Goal: Communication & Community: Share content

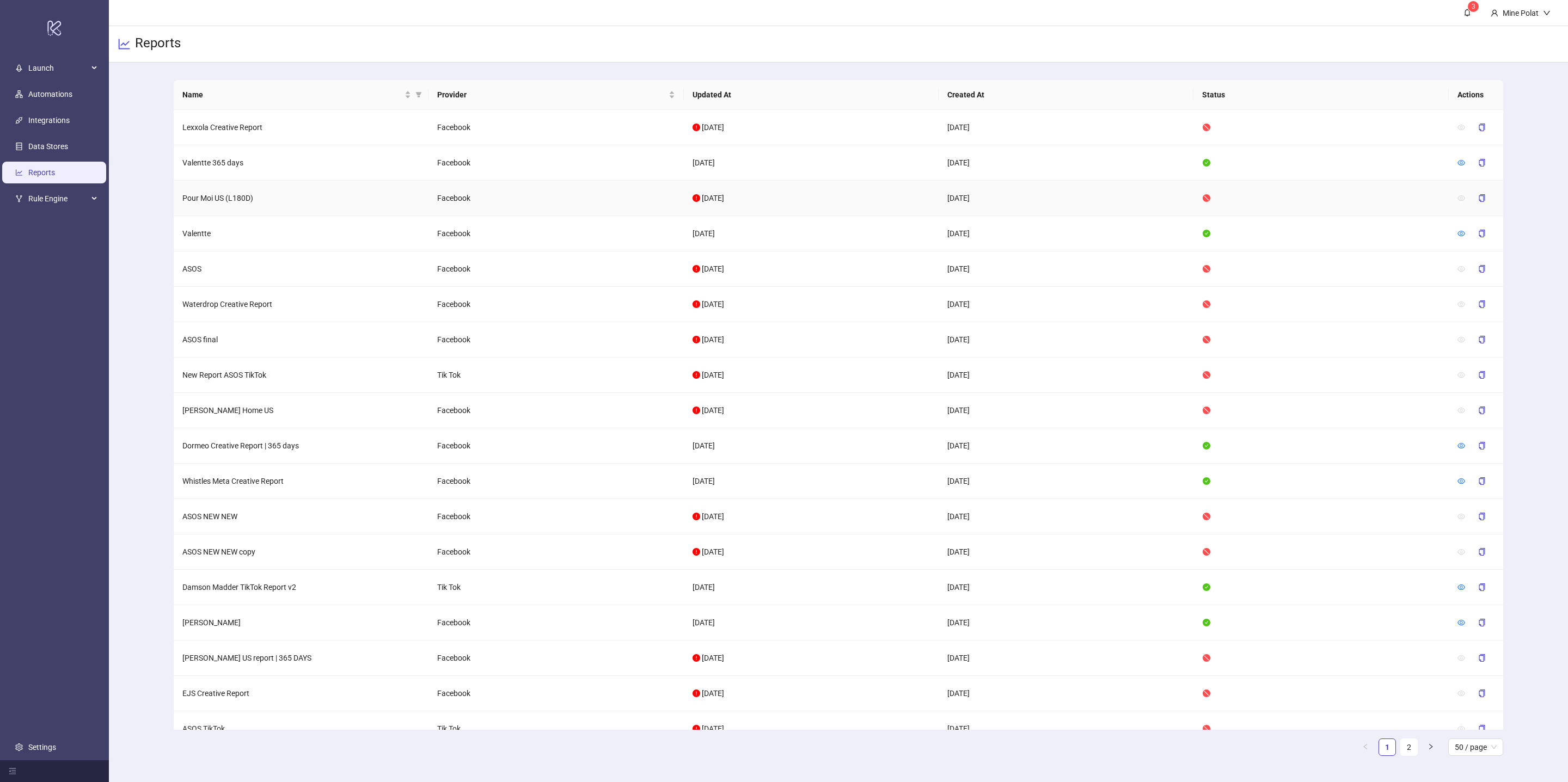
click at [214, 198] on td "Pour Moi US (L180D)" at bounding box center [301, 198] width 255 height 35
click at [290, 92] on span "Name" at bounding box center [292, 95] width 220 height 12
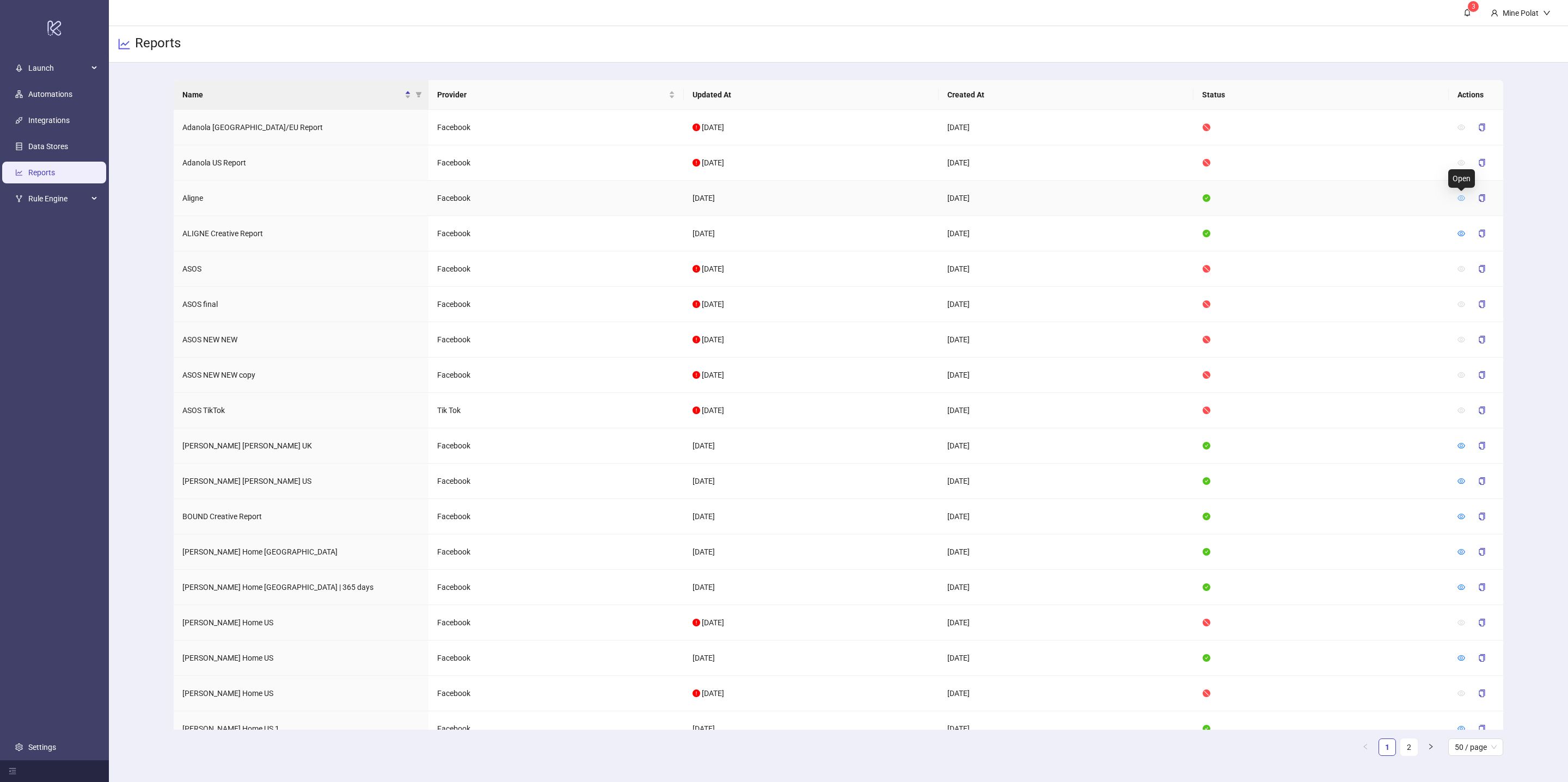
click at [1462, 200] on icon "eye" at bounding box center [1461, 198] width 8 height 8
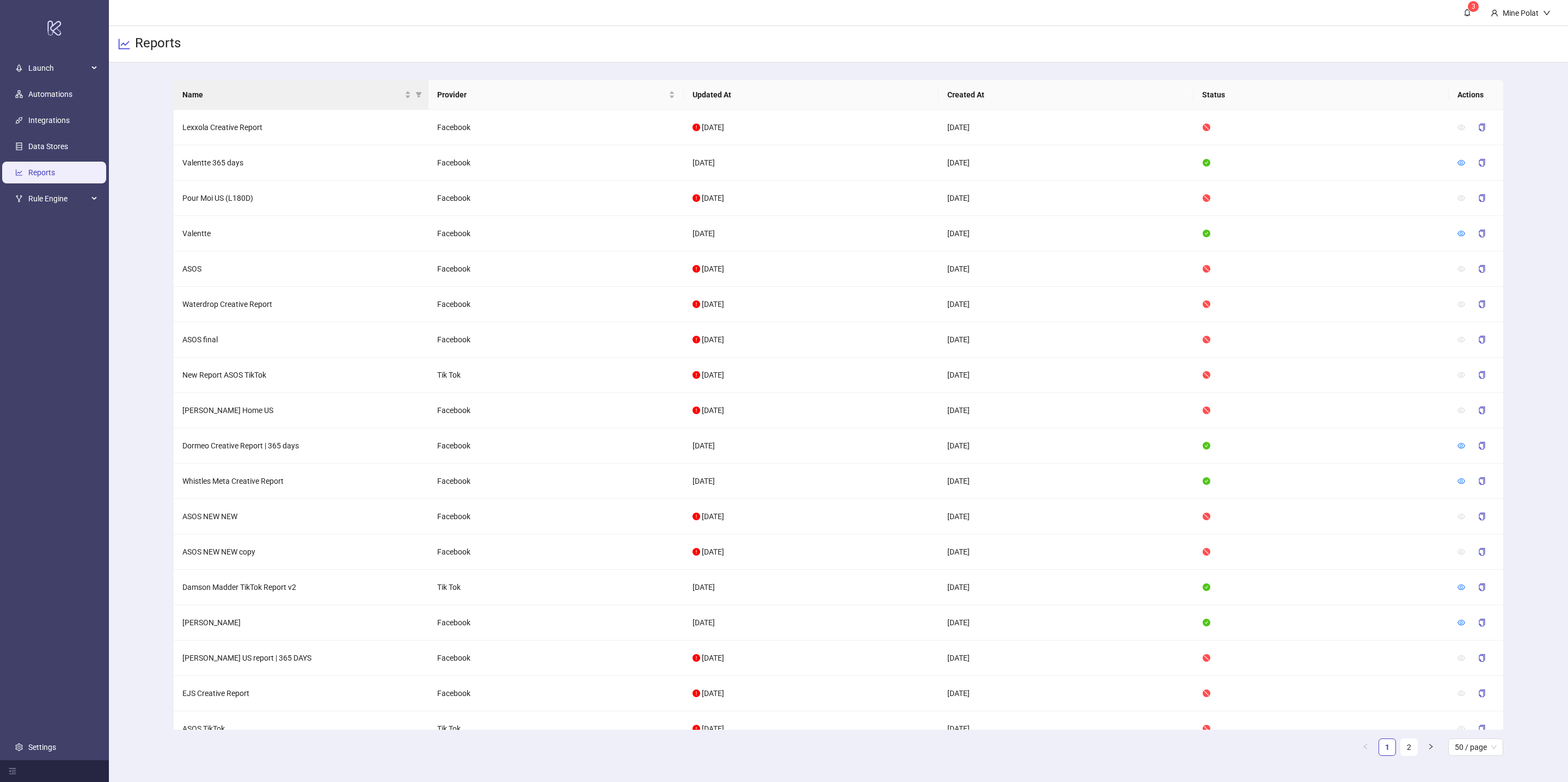
click at [326, 106] on th "Name" at bounding box center [301, 94] width 255 height 30
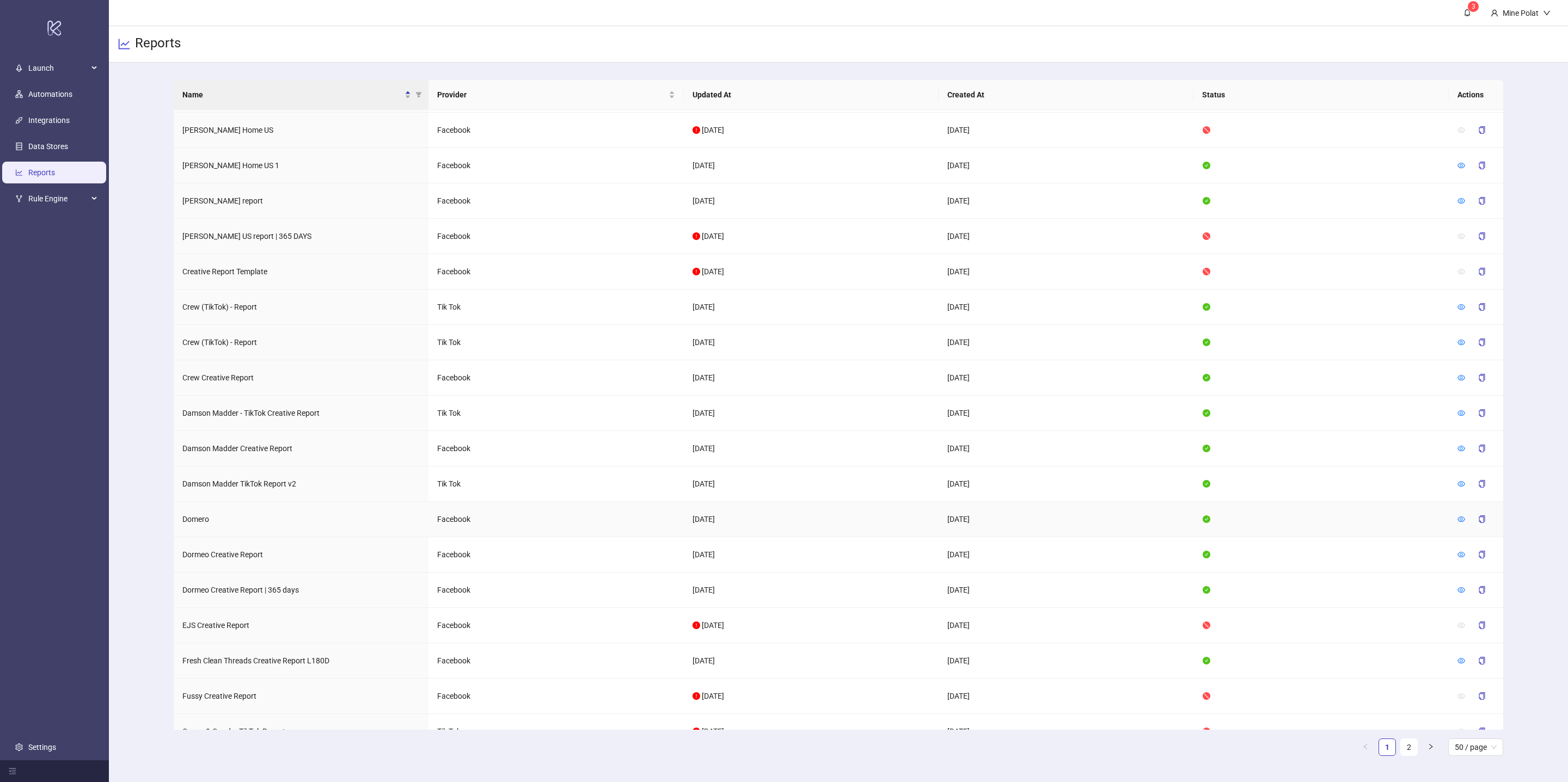
scroll to position [562, 0]
click at [1461, 347] on icon "eye" at bounding box center [1461, 344] width 8 height 5
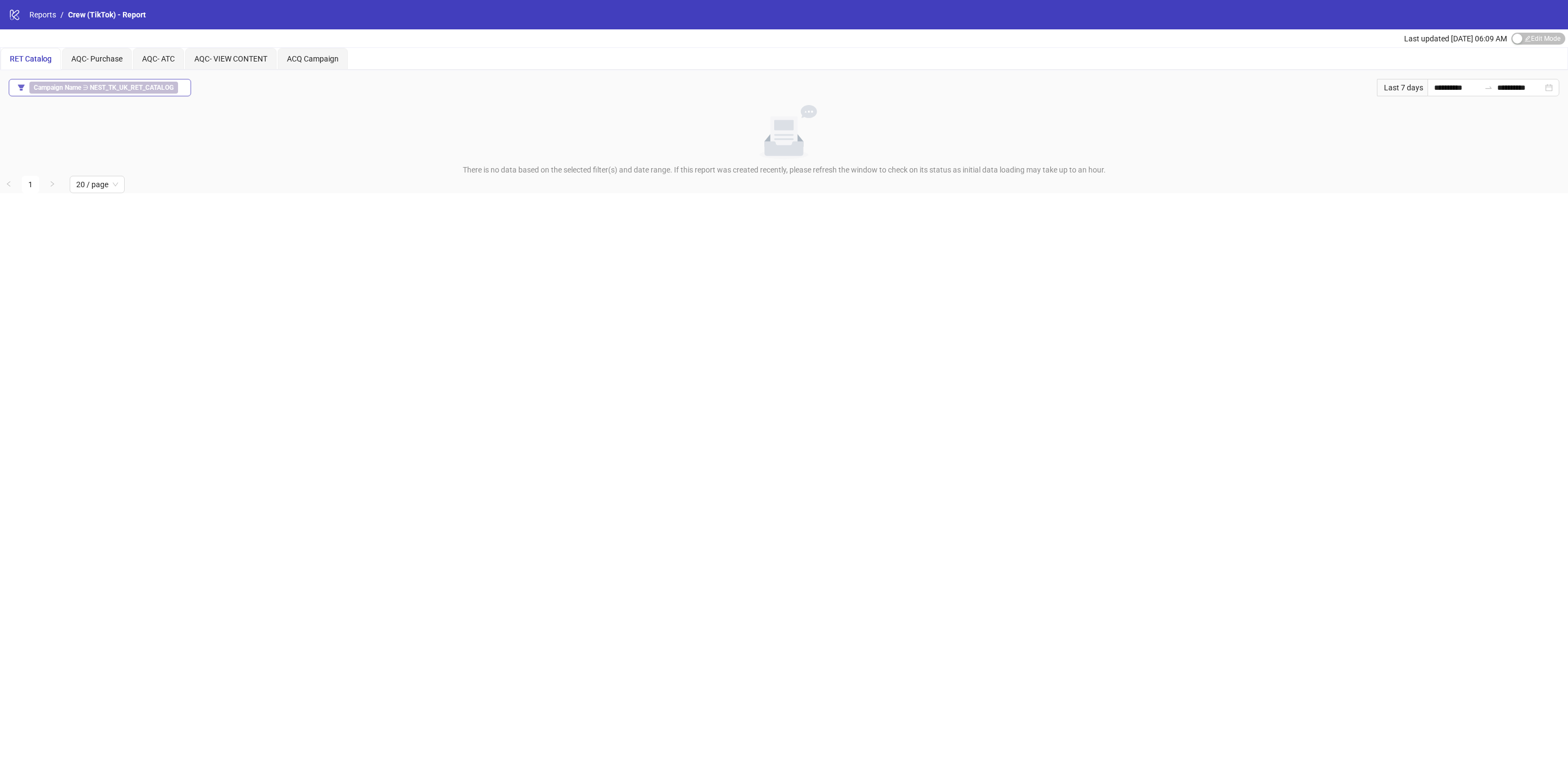
click at [191, 89] on button "Campaign Name ∋ NEST_TK_UK_RET_CATALOG" at bounding box center [100, 88] width 183 height 18
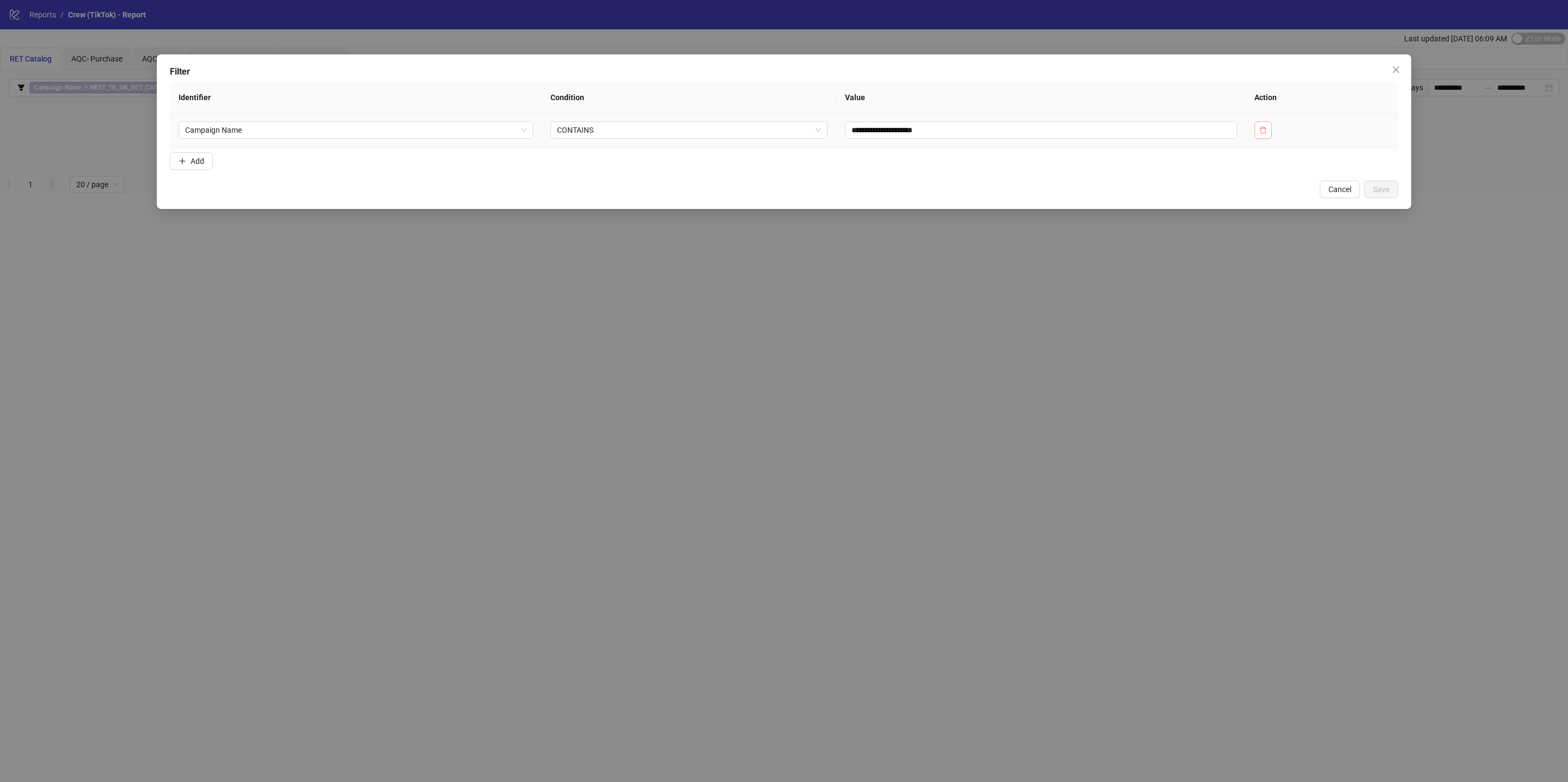
click at [1267, 130] on icon "delete" at bounding box center [1263, 130] width 8 height 8
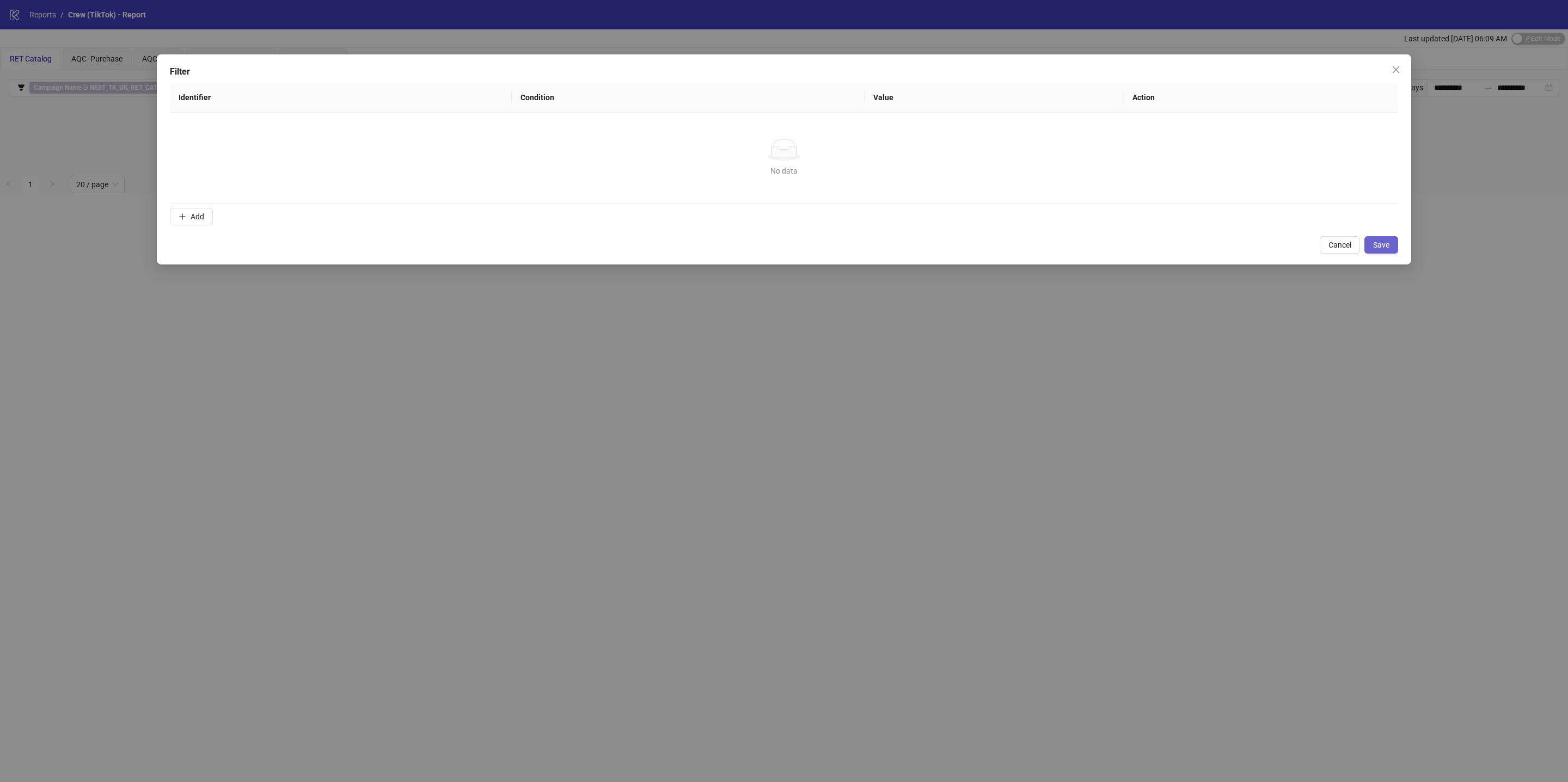
click at [1390, 246] on button "Save" at bounding box center [1381, 245] width 33 height 18
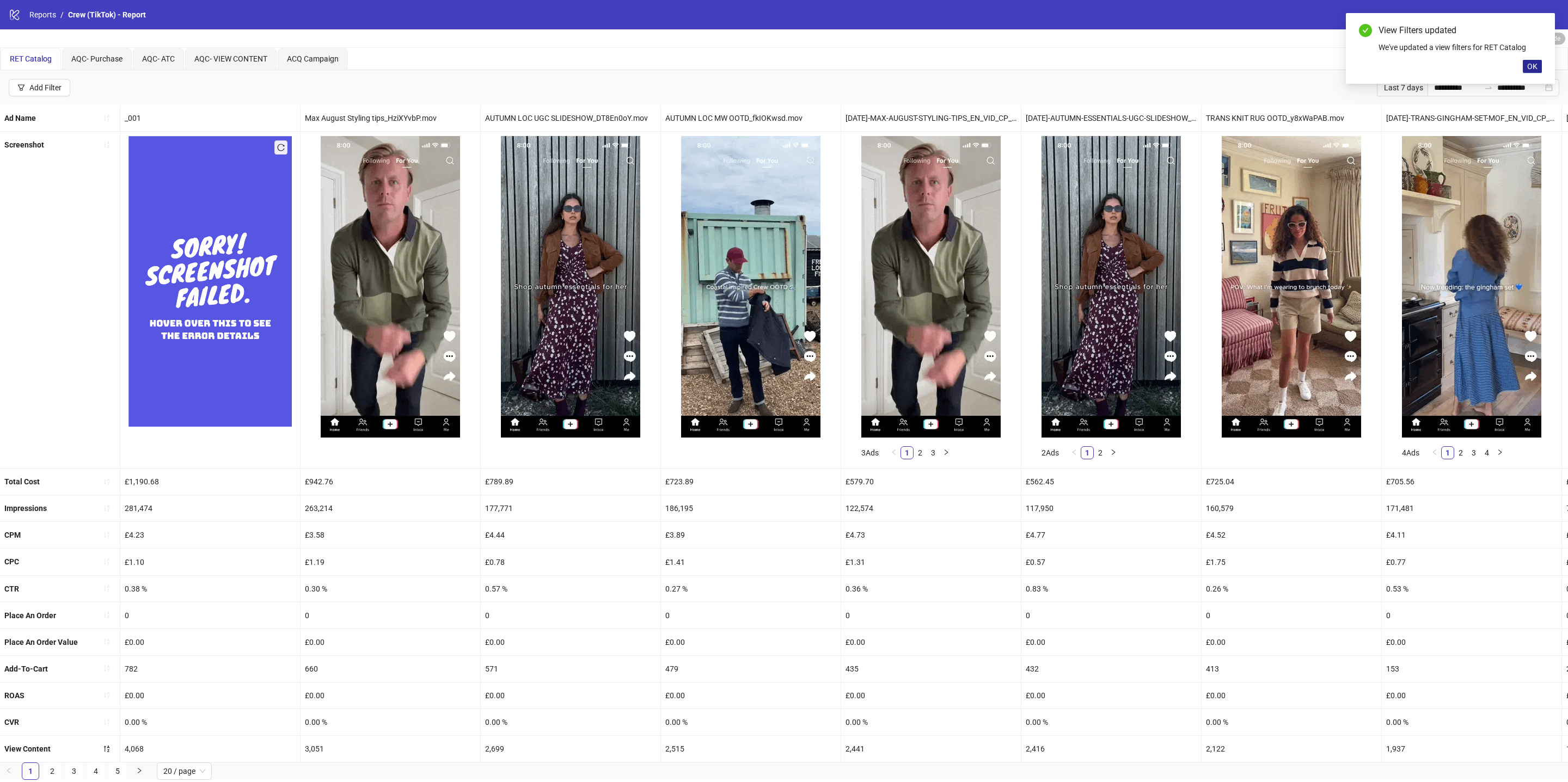
click at [1533, 65] on span "OK" at bounding box center [1532, 66] width 10 height 9
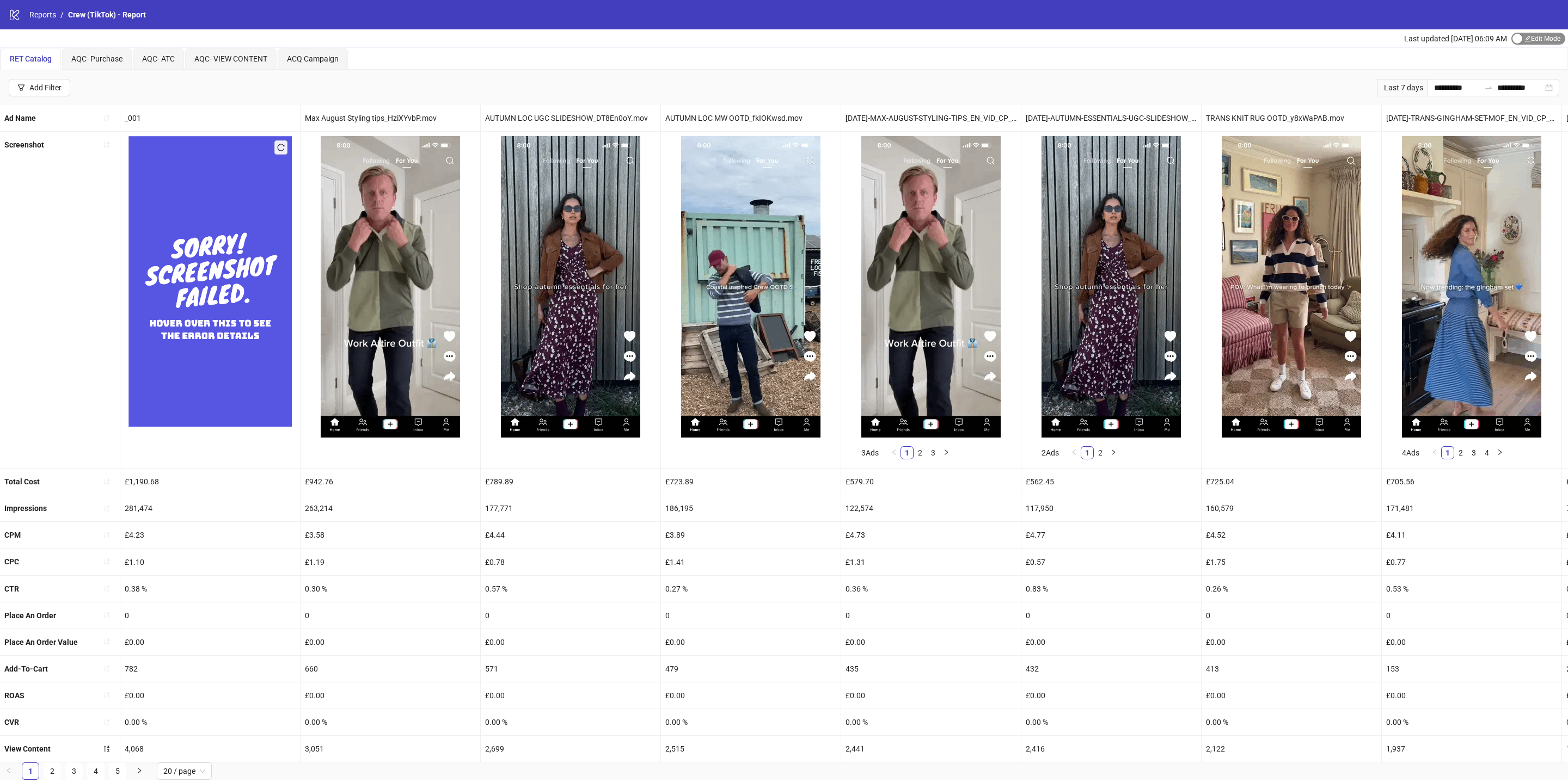
click at [1530, 35] on span "Edit Mode Edit Mode" at bounding box center [1538, 39] width 54 height 12
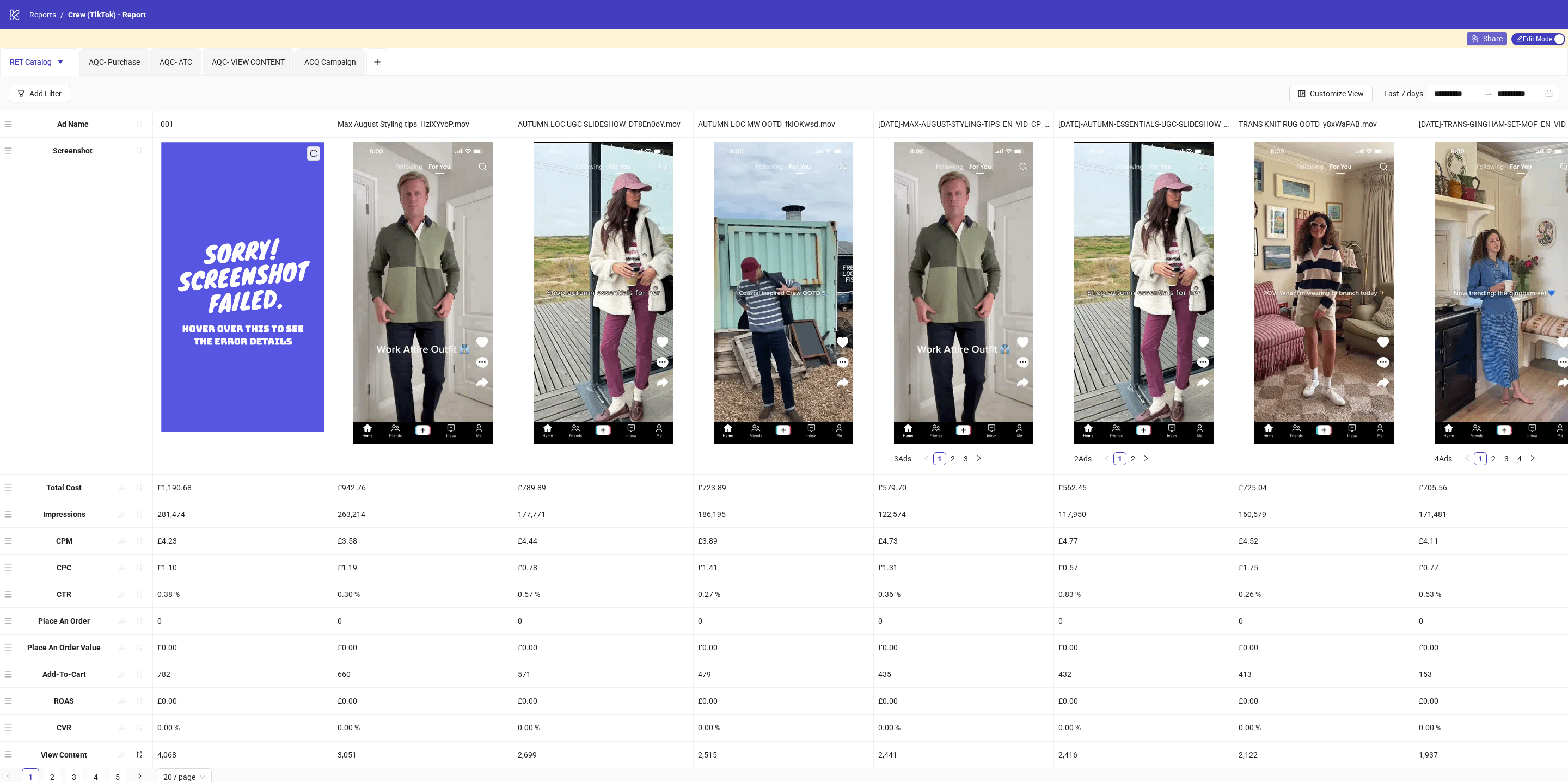
click at [1487, 40] on span "Share" at bounding box center [1493, 38] width 19 height 9
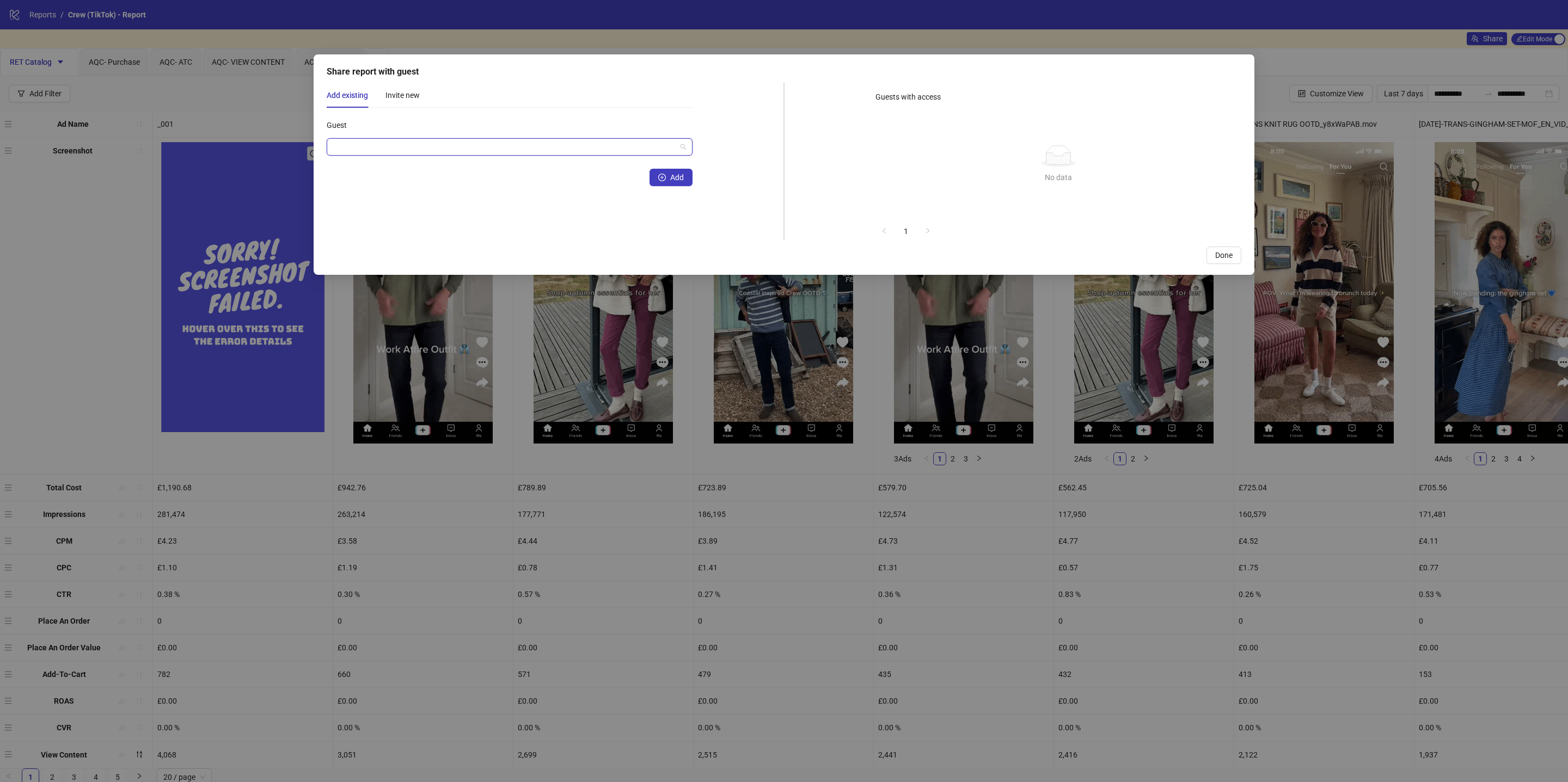
click at [488, 150] on input "Guest" at bounding box center [505, 147] width 343 height 16
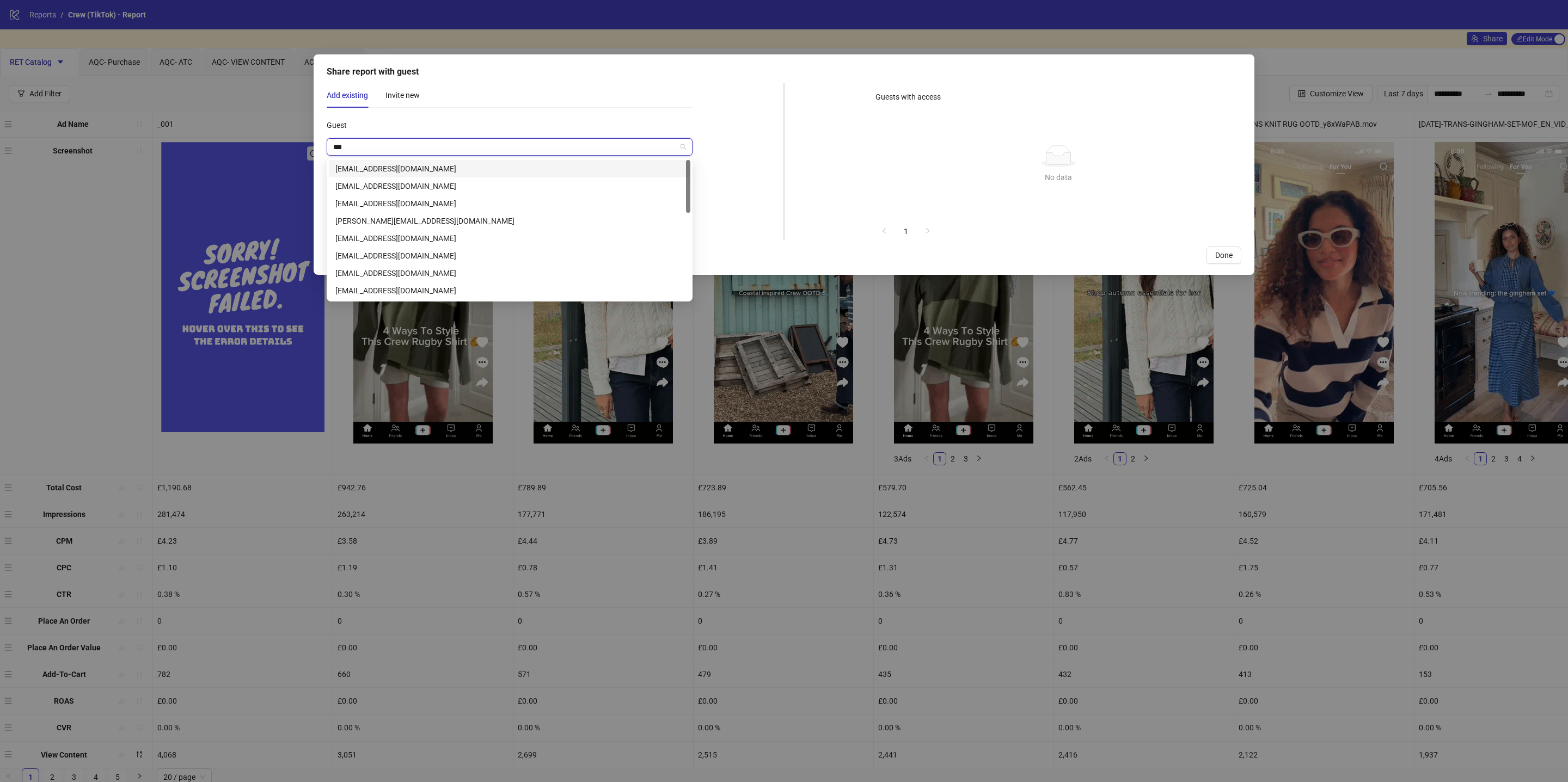
type input "****"
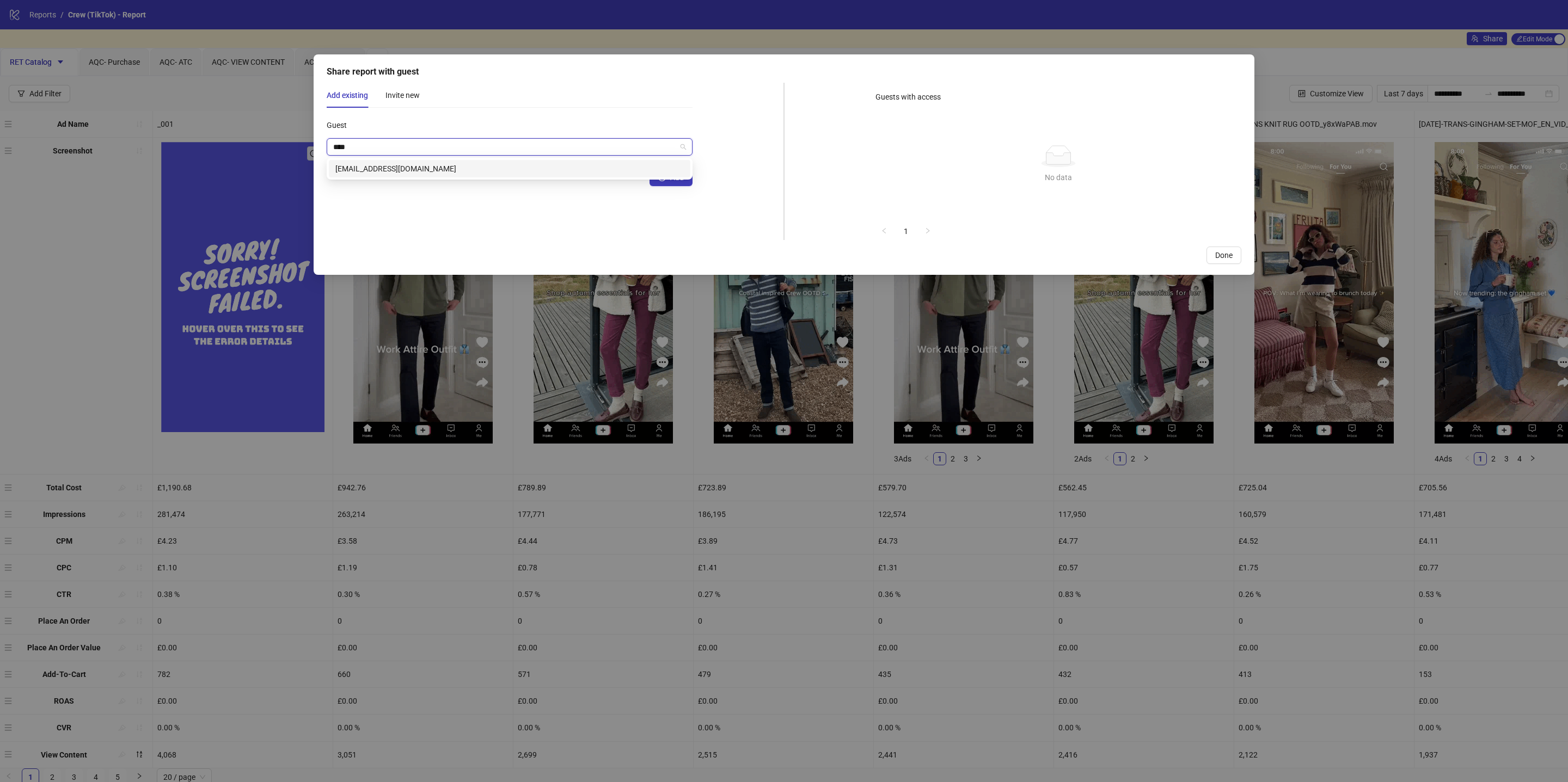
click at [452, 173] on div "[EMAIL_ADDRESS][DOMAIN_NAME]" at bounding box center [509, 169] width 348 height 12
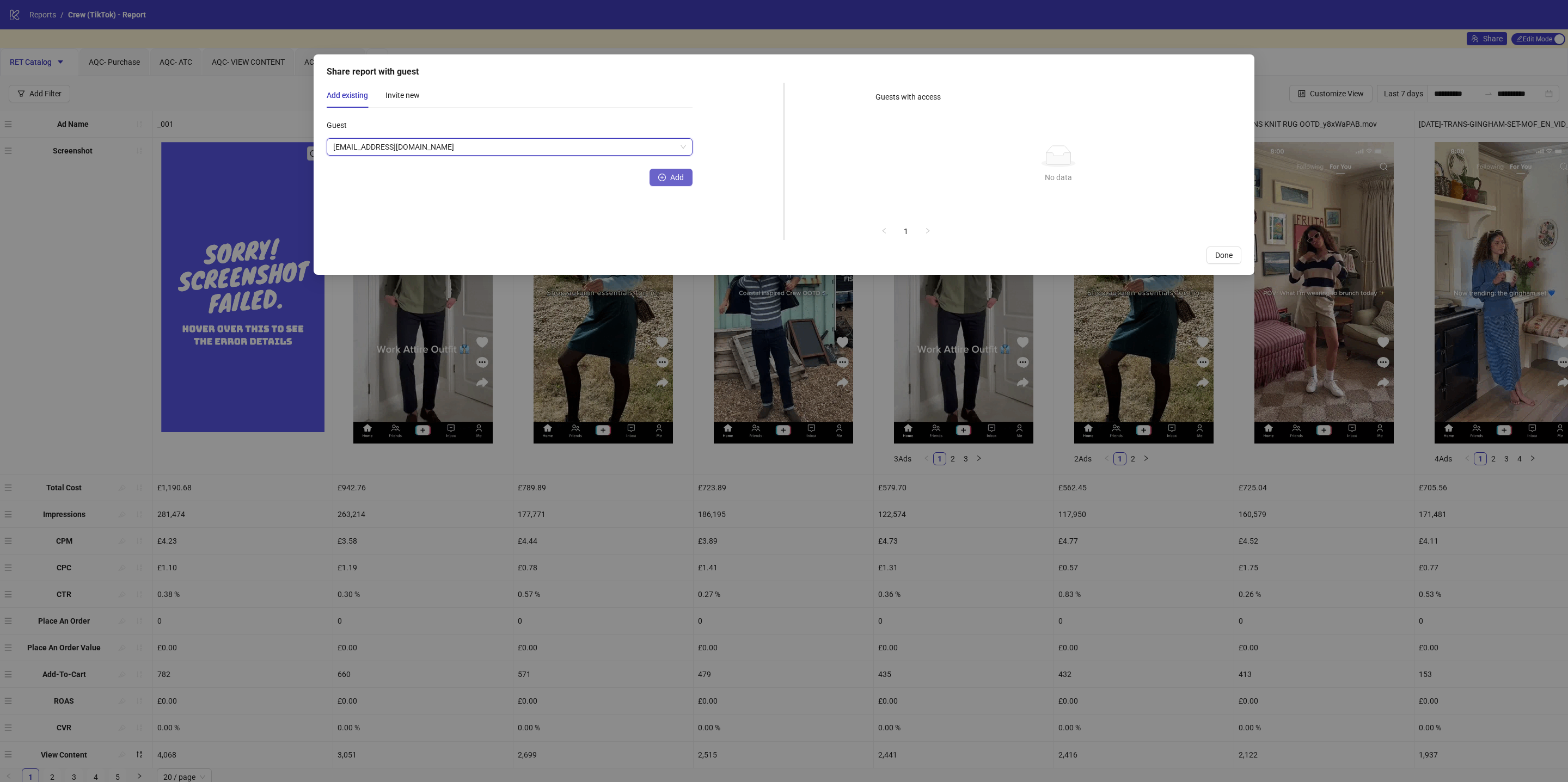
click at [676, 173] on span "Add" at bounding box center [677, 177] width 13 height 9
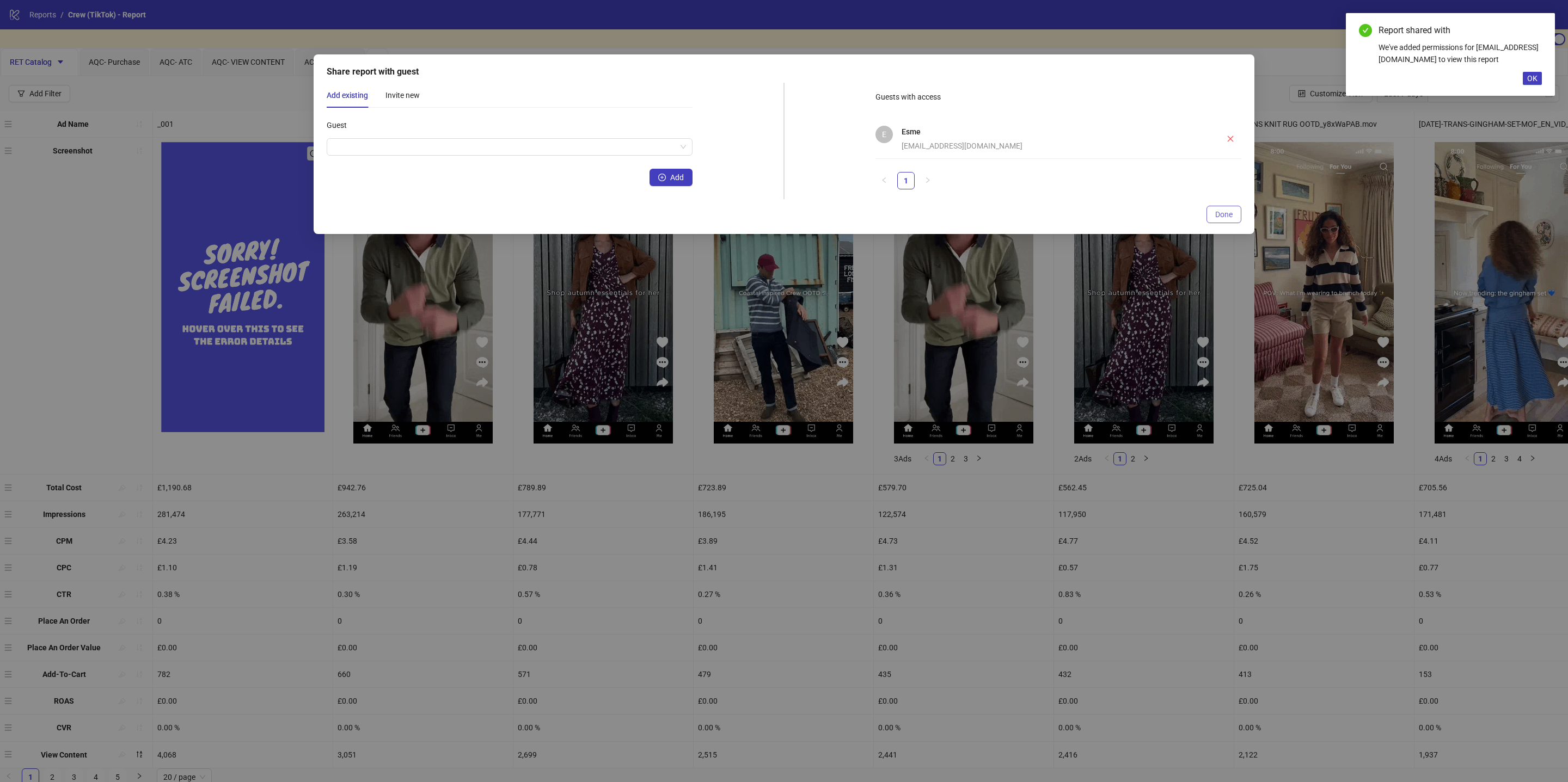
click at [1222, 220] on button "Done" at bounding box center [1223, 214] width 35 height 18
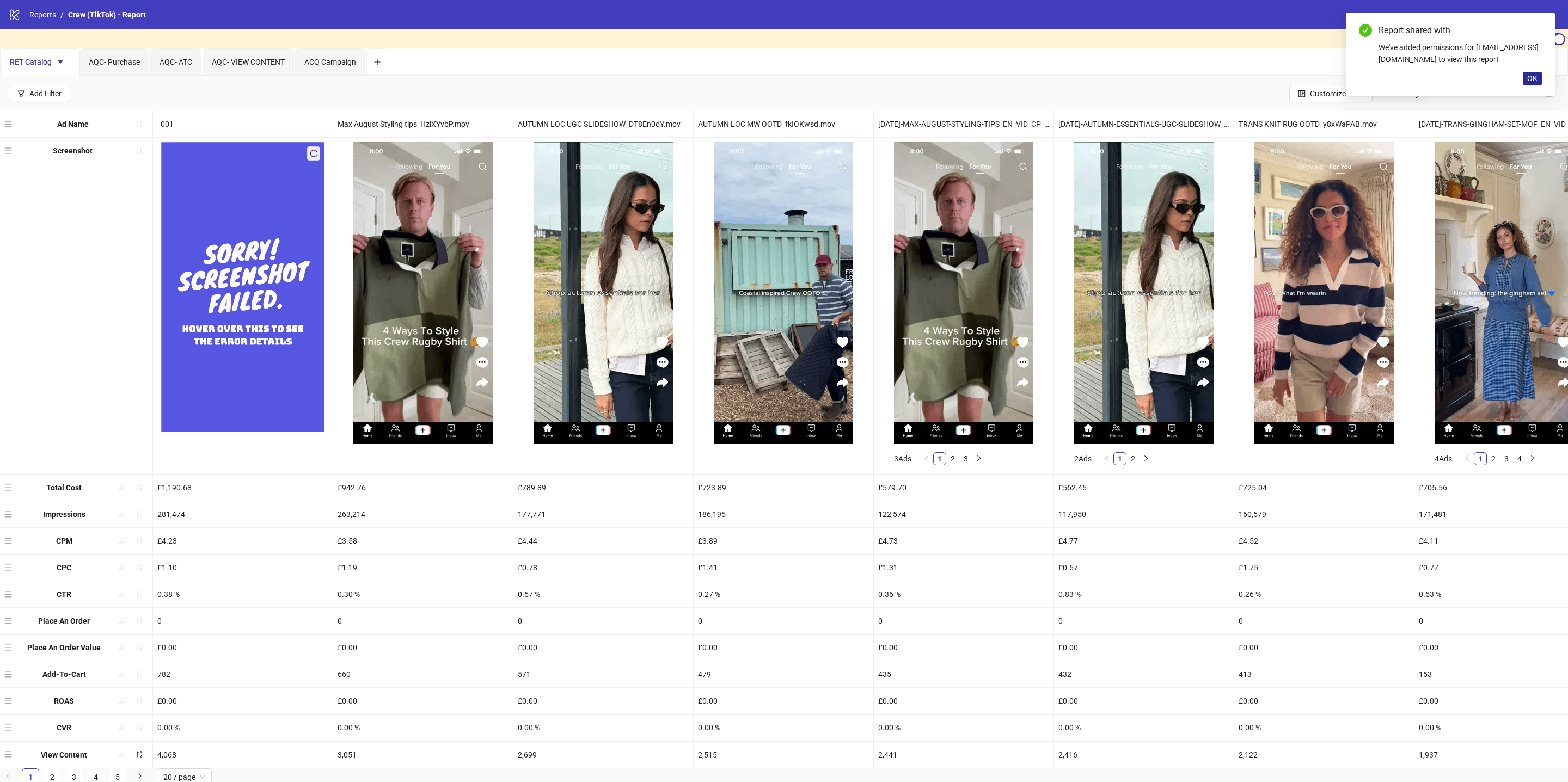
click at [1528, 74] on span "OK" at bounding box center [1532, 79] width 10 height 9
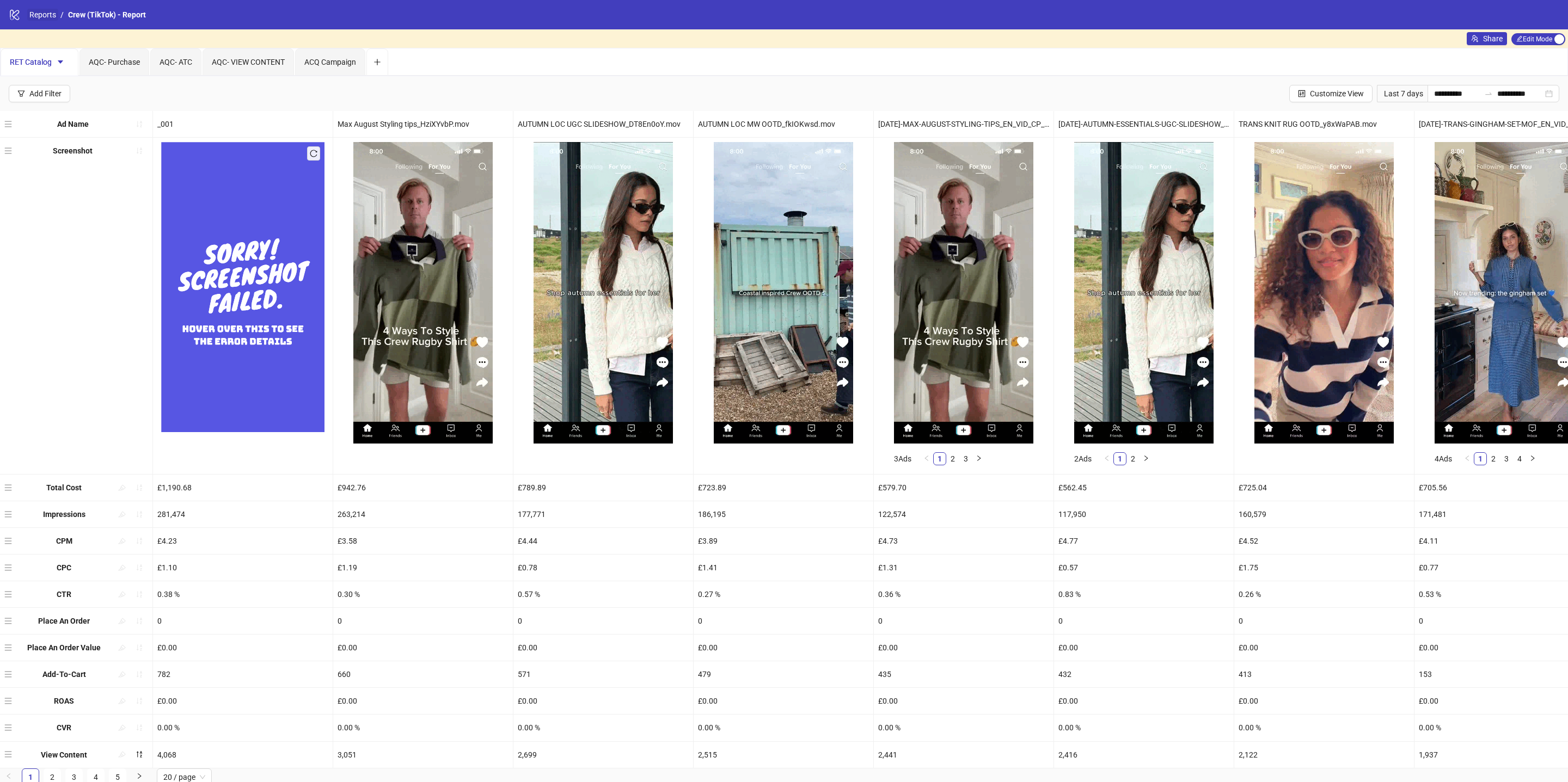
click at [43, 12] on link "Reports" at bounding box center [43, 15] width 31 height 12
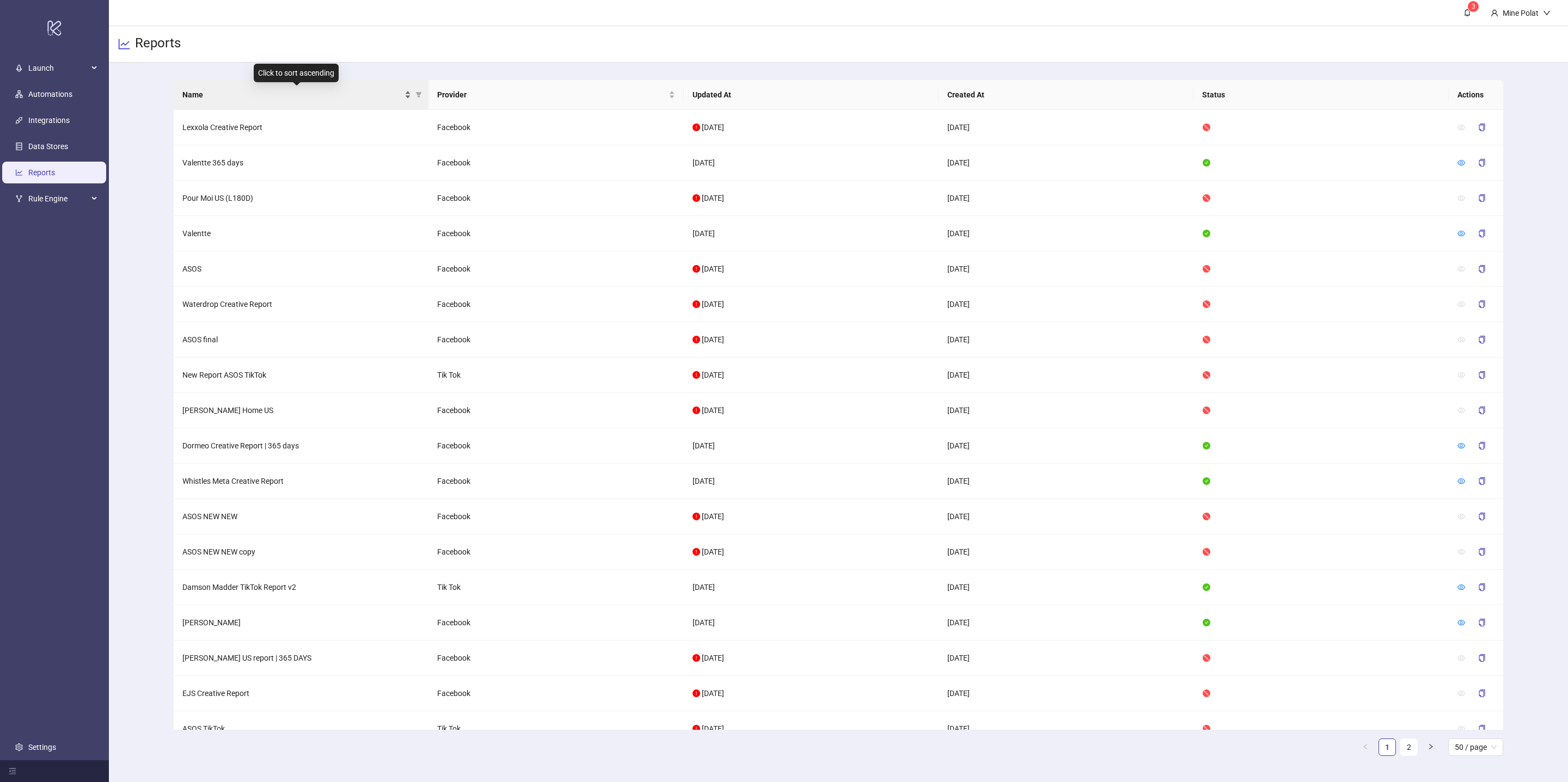
click at [296, 94] on span "Name" at bounding box center [292, 95] width 220 height 12
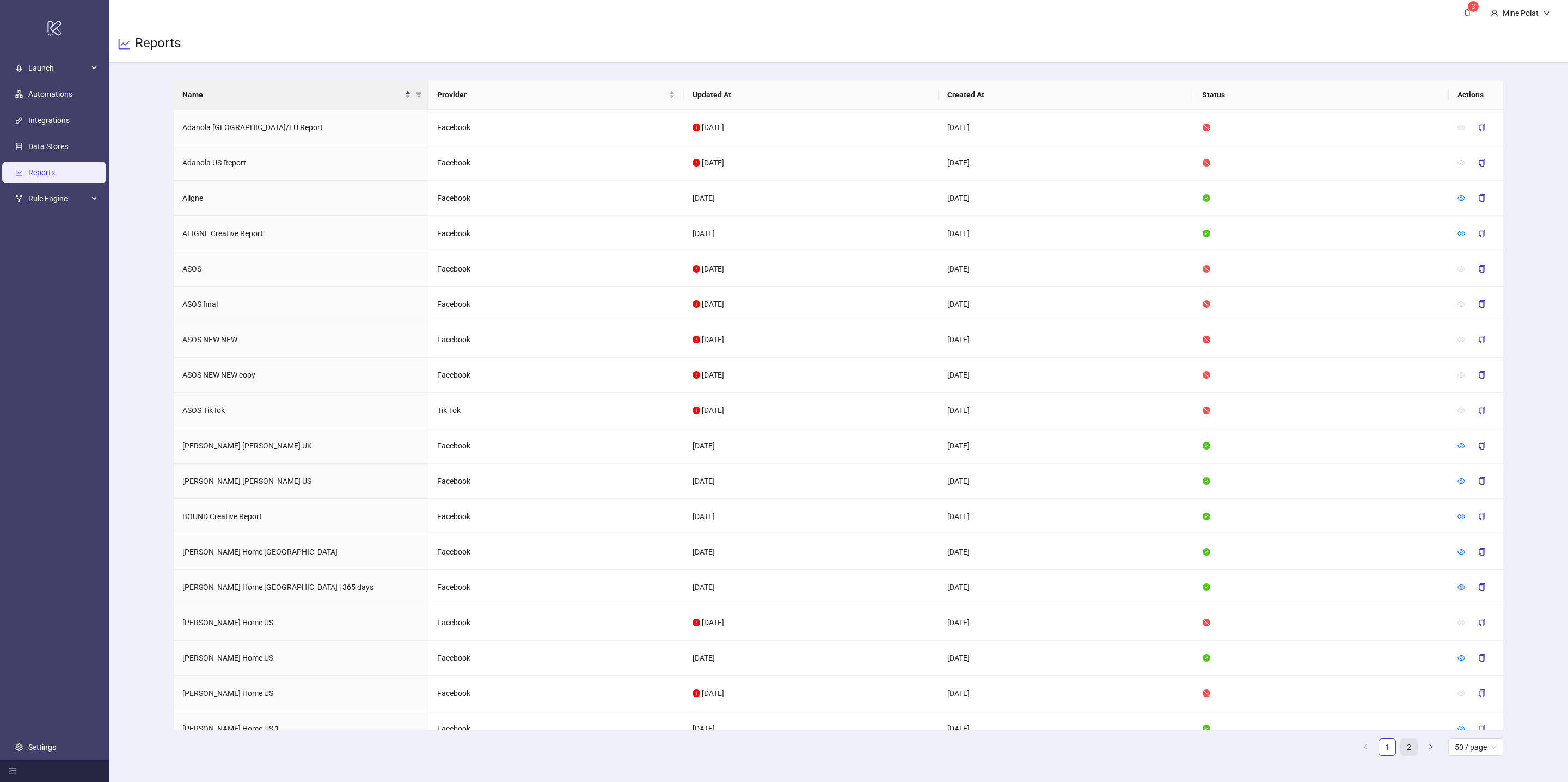
click at [1410, 750] on link "2" at bounding box center [1409, 747] width 16 height 16
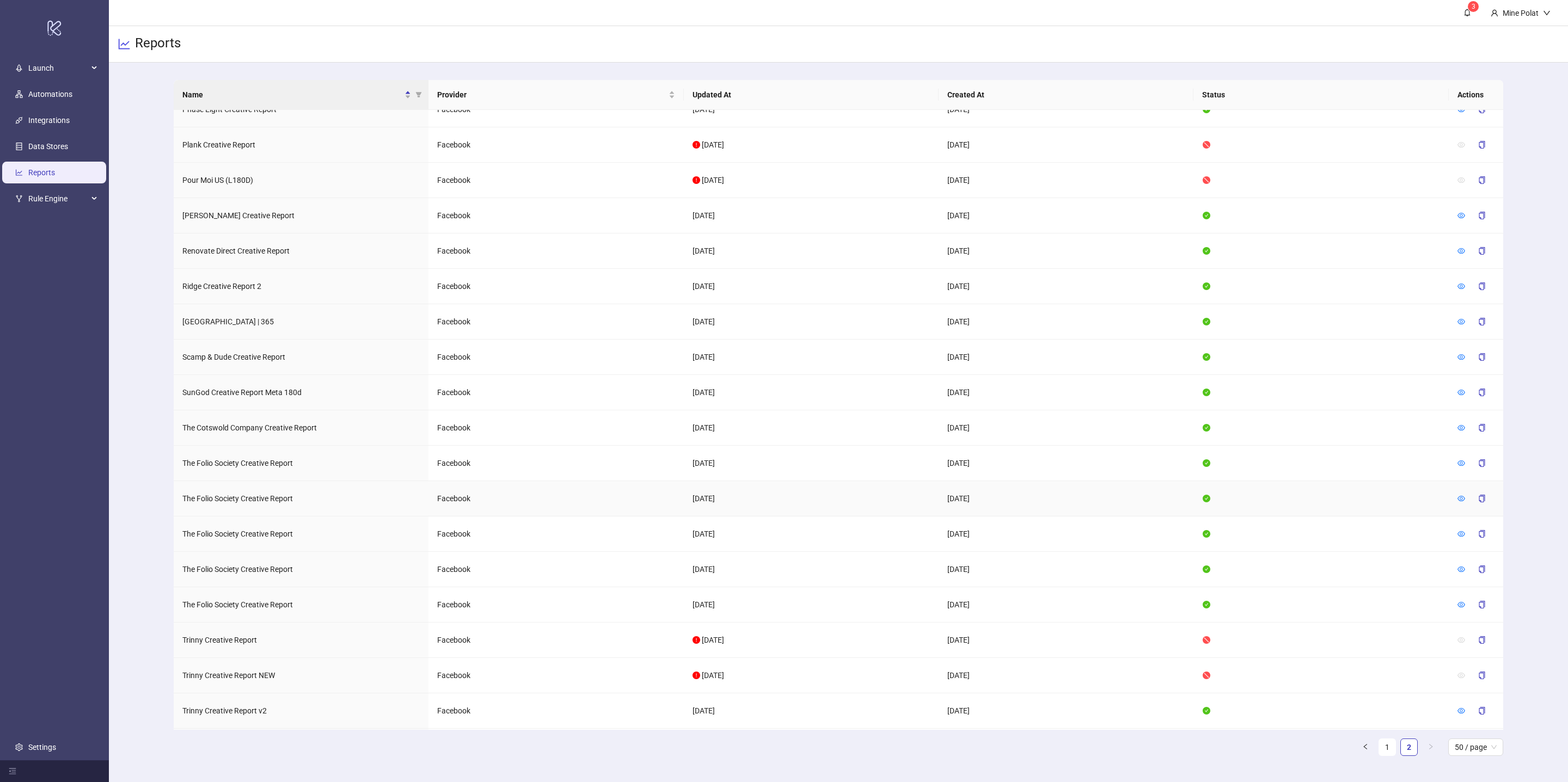
scroll to position [503, 0]
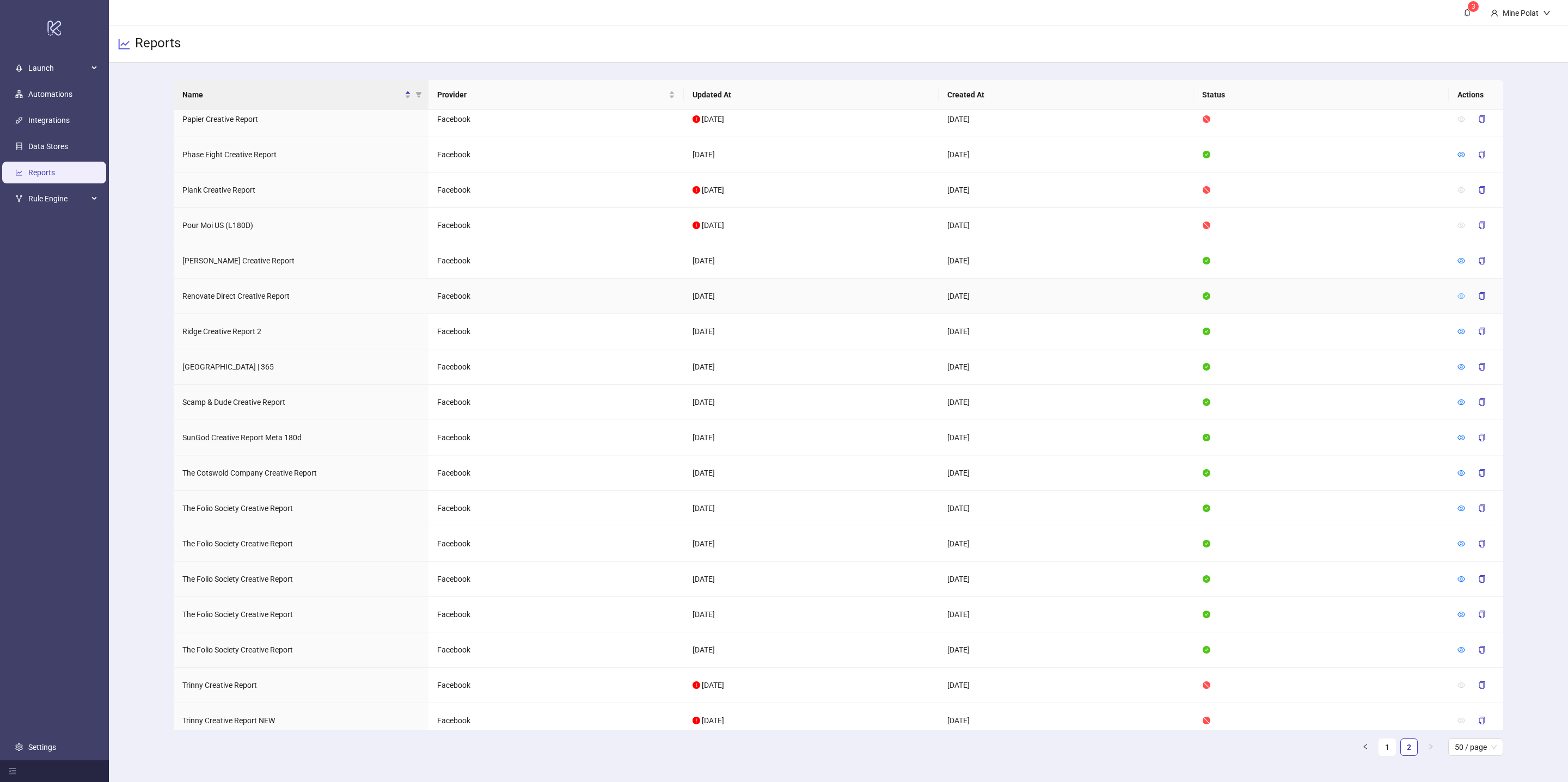
click at [1462, 301] on link at bounding box center [1461, 296] width 8 height 9
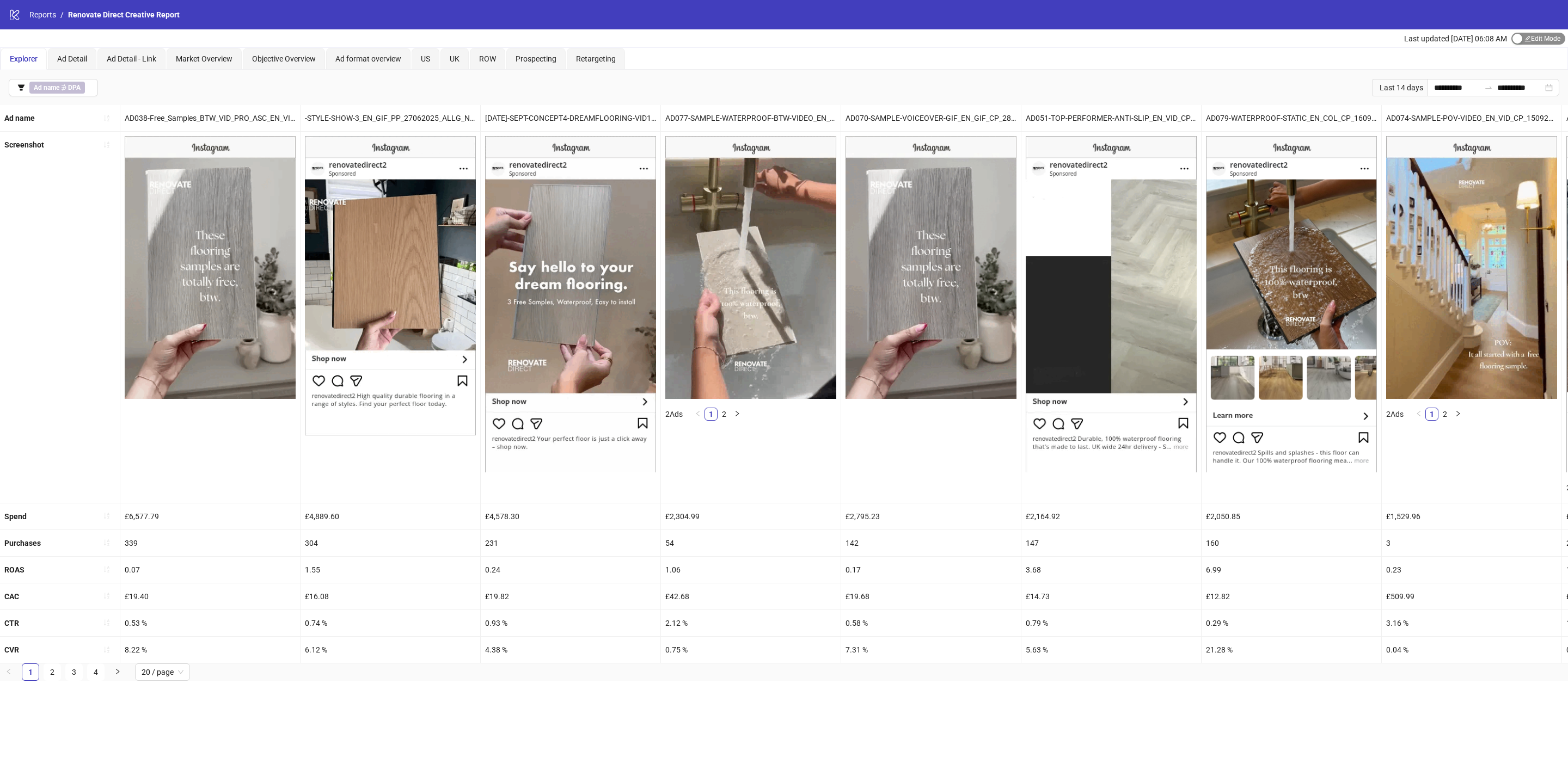
click at [1524, 42] on span "Edit Mode Edit Mode" at bounding box center [1538, 39] width 54 height 12
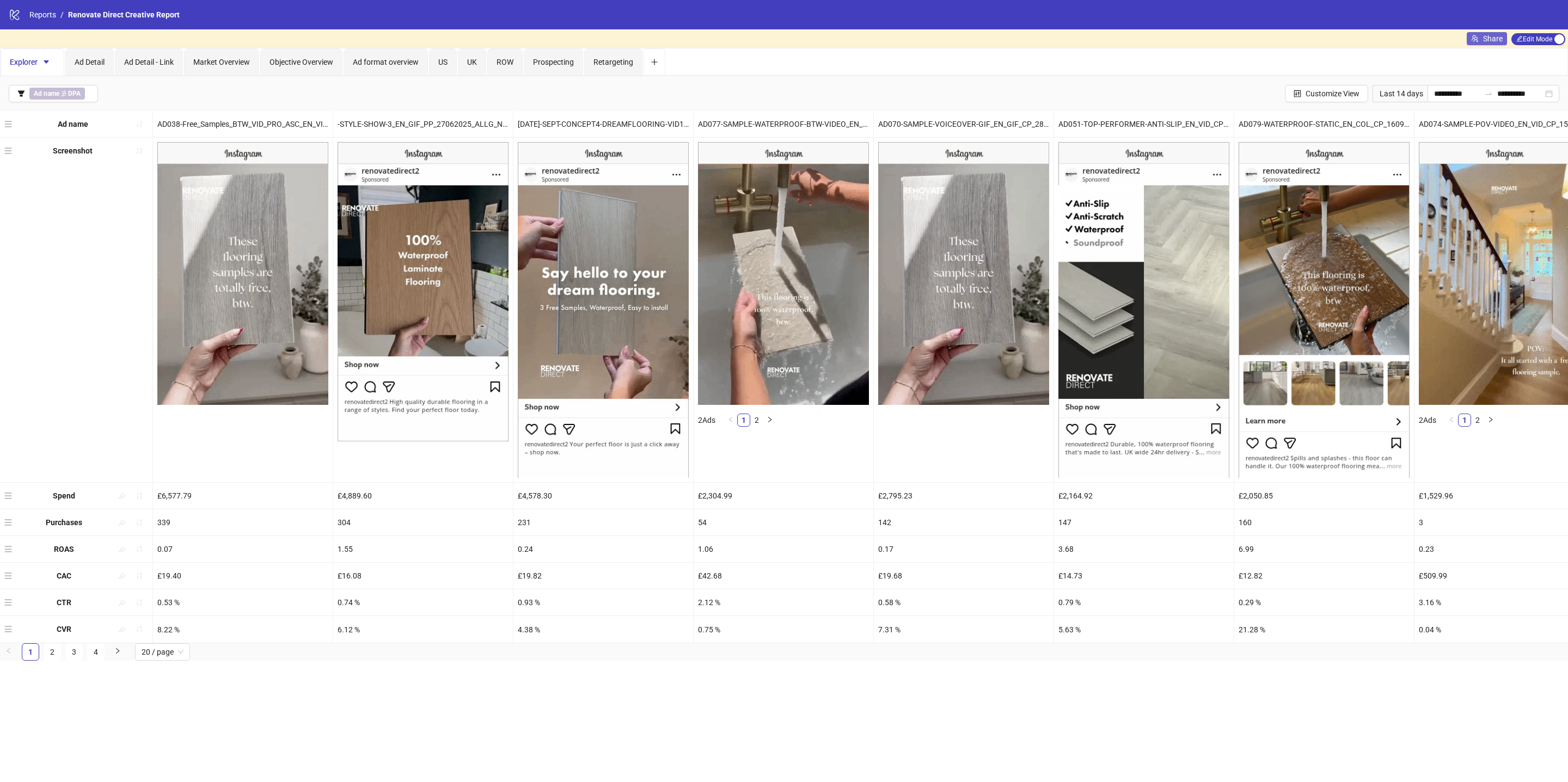
click at [1480, 35] on button "Share" at bounding box center [1487, 38] width 40 height 13
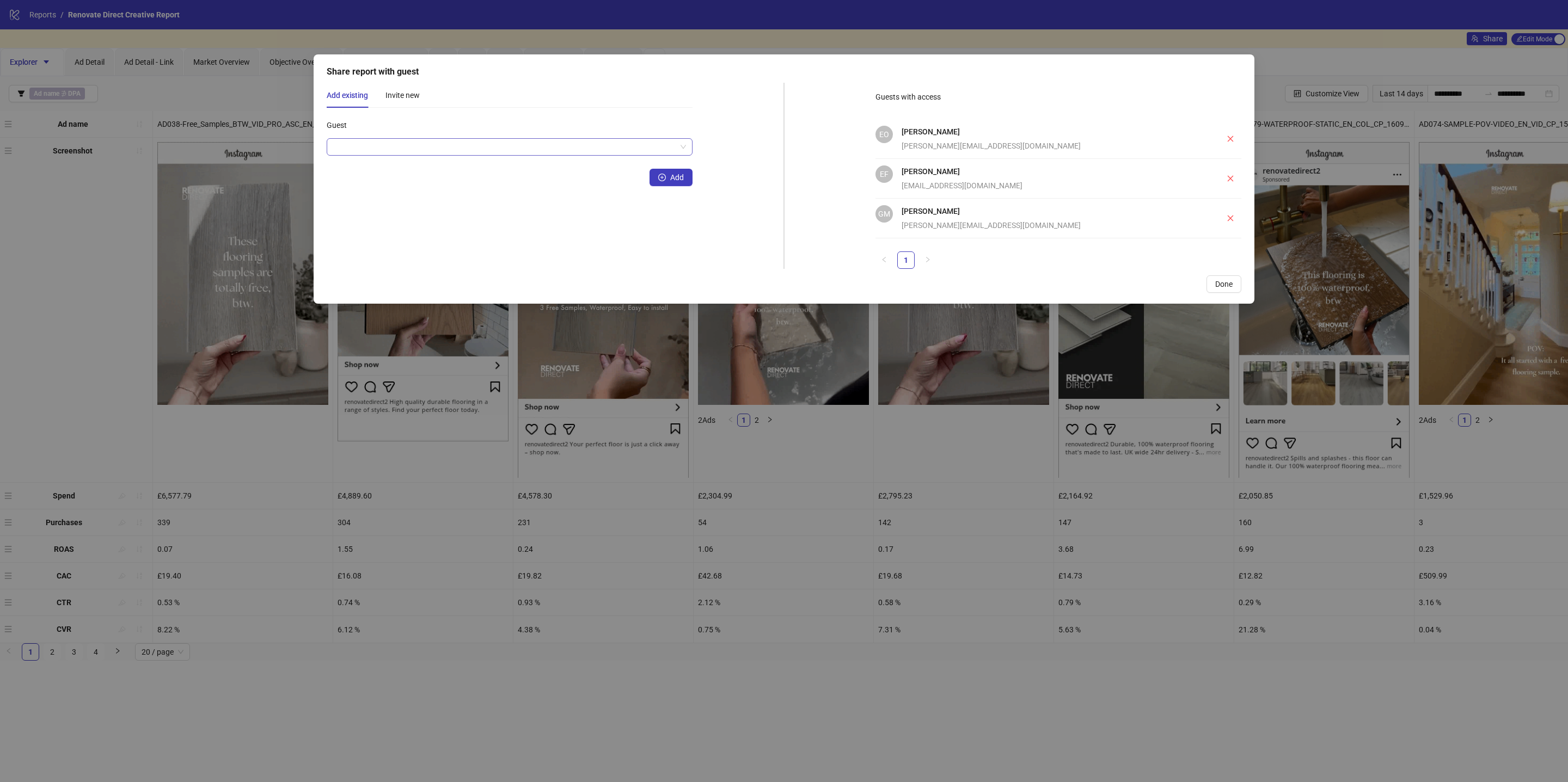
click at [482, 141] on input "Guest" at bounding box center [505, 147] width 343 height 16
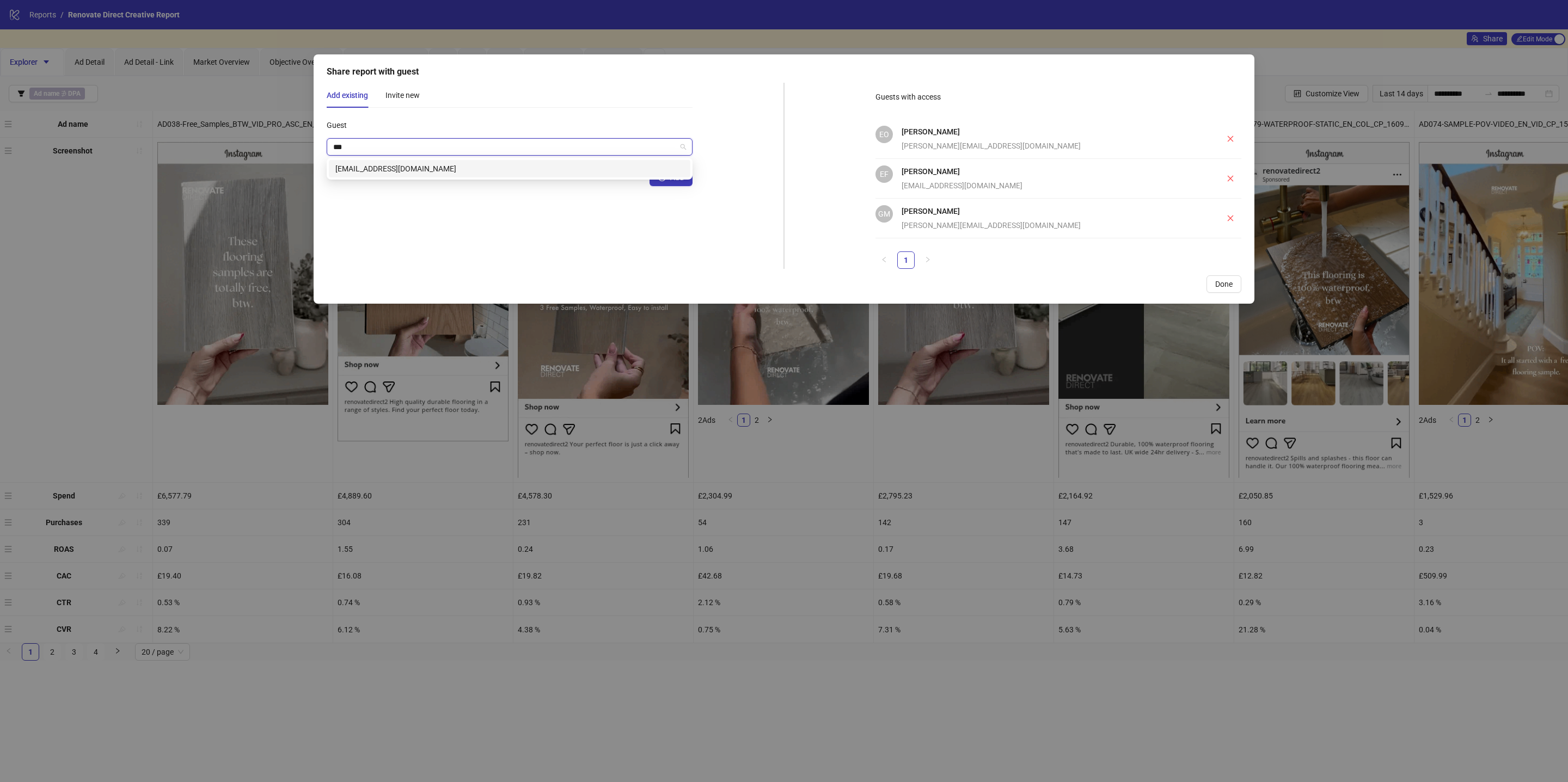
type input "****"
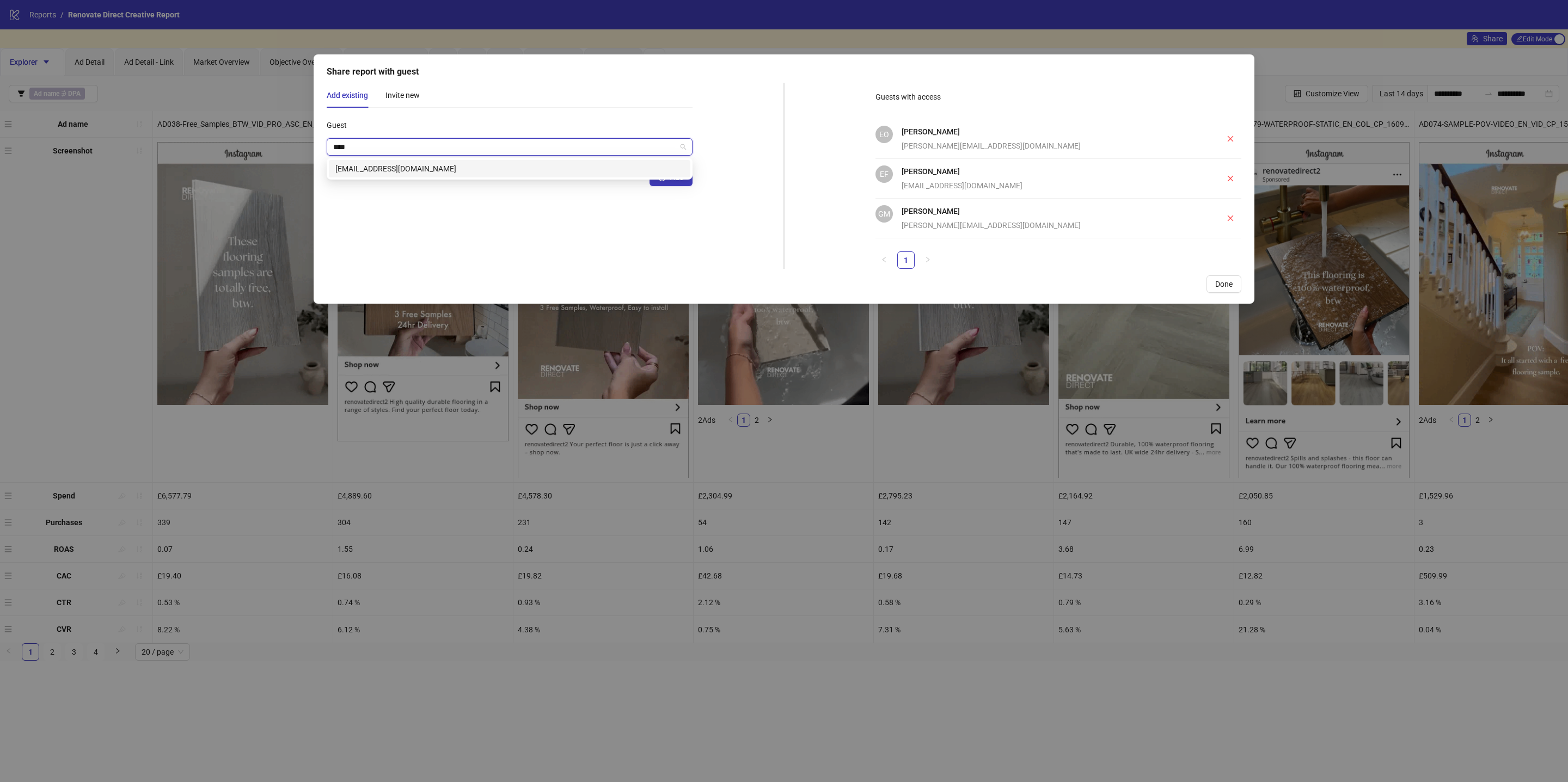
click at [465, 167] on div "[EMAIL_ADDRESS][DOMAIN_NAME]" at bounding box center [509, 169] width 348 height 12
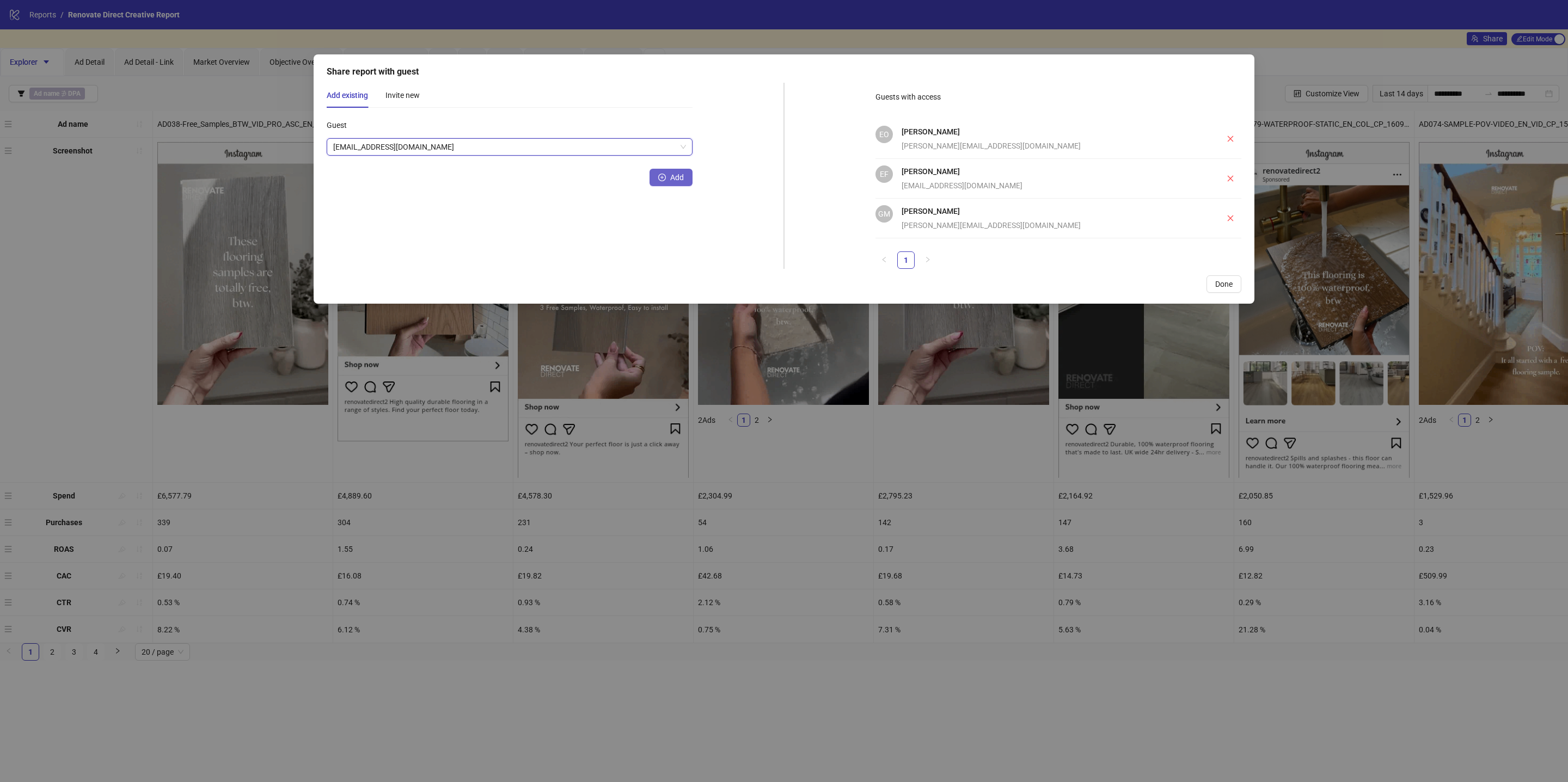
click at [671, 180] on span "Add" at bounding box center [677, 177] width 13 height 9
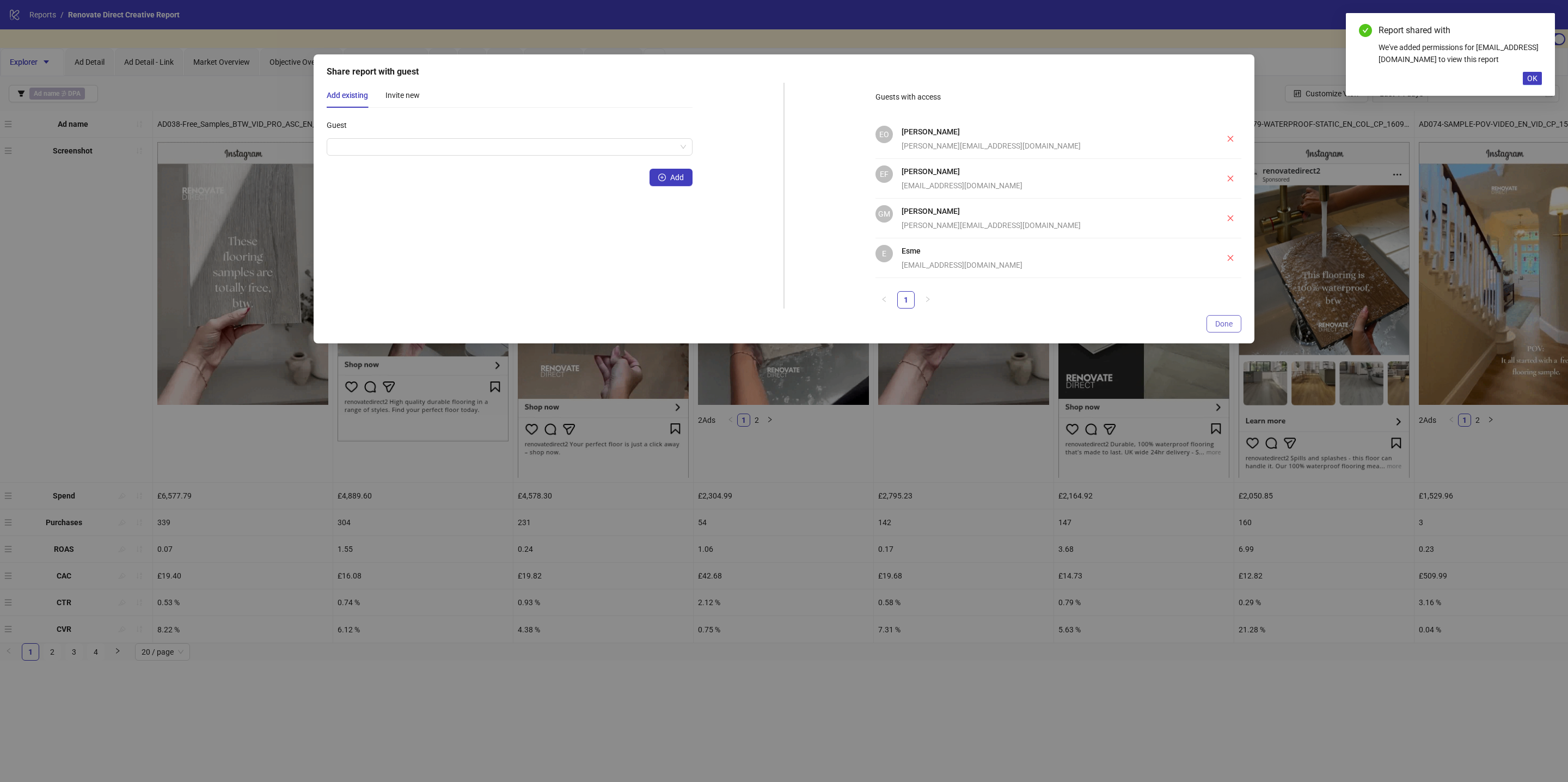
click at [1221, 323] on span "Done" at bounding box center [1223, 324] width 18 height 9
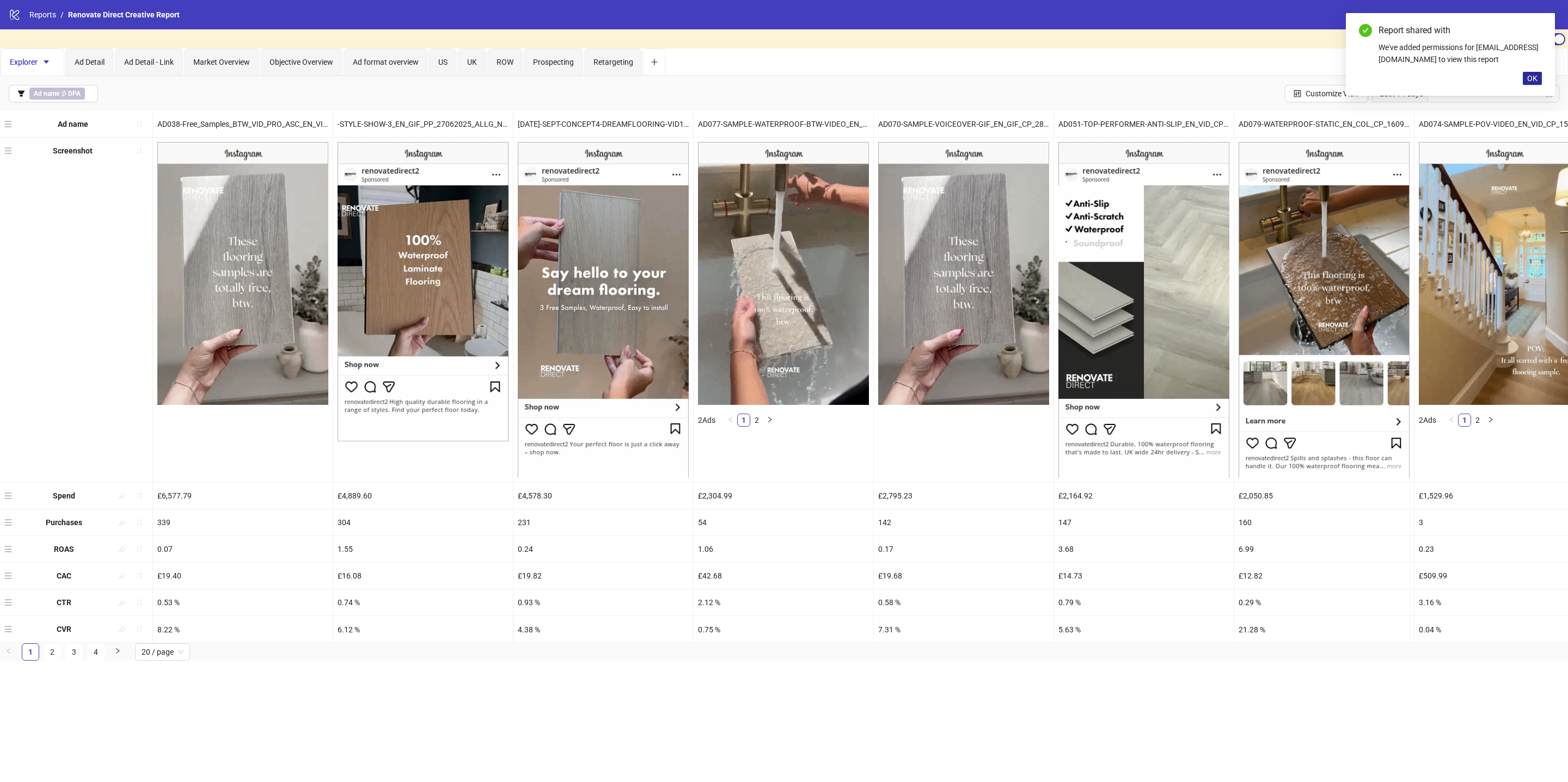
click at [1534, 80] on span "OK" at bounding box center [1532, 79] width 10 height 9
